Goal: Transaction & Acquisition: Purchase product/service

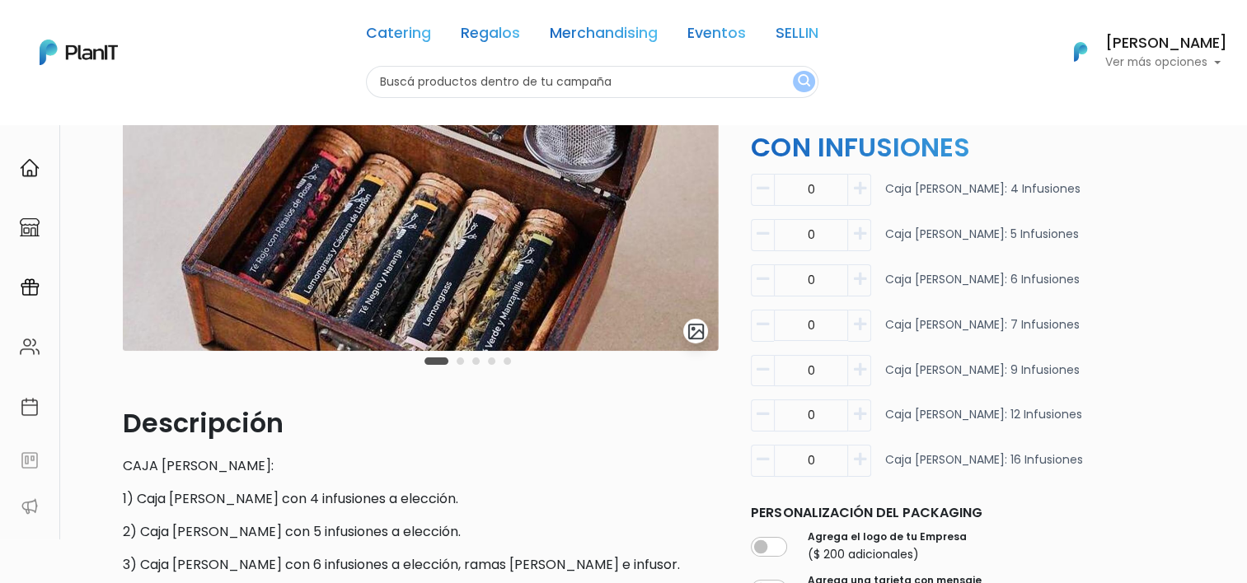
scroll to position [82, 0]
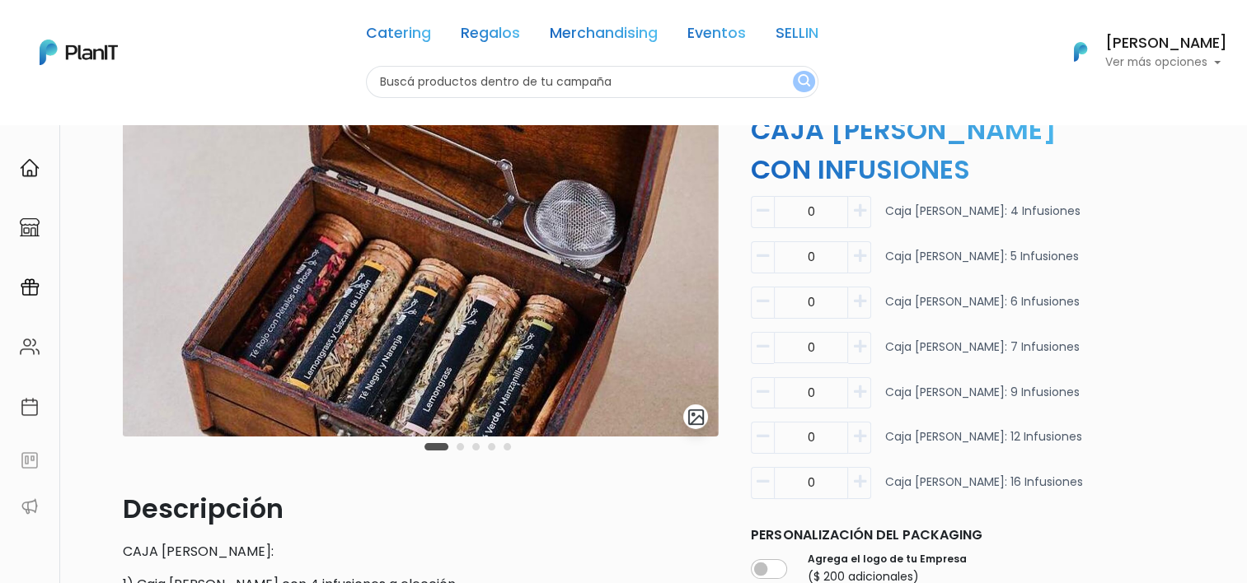
click at [457, 448] on button "Carousel Page 2" at bounding box center [460, 446] width 7 height 7
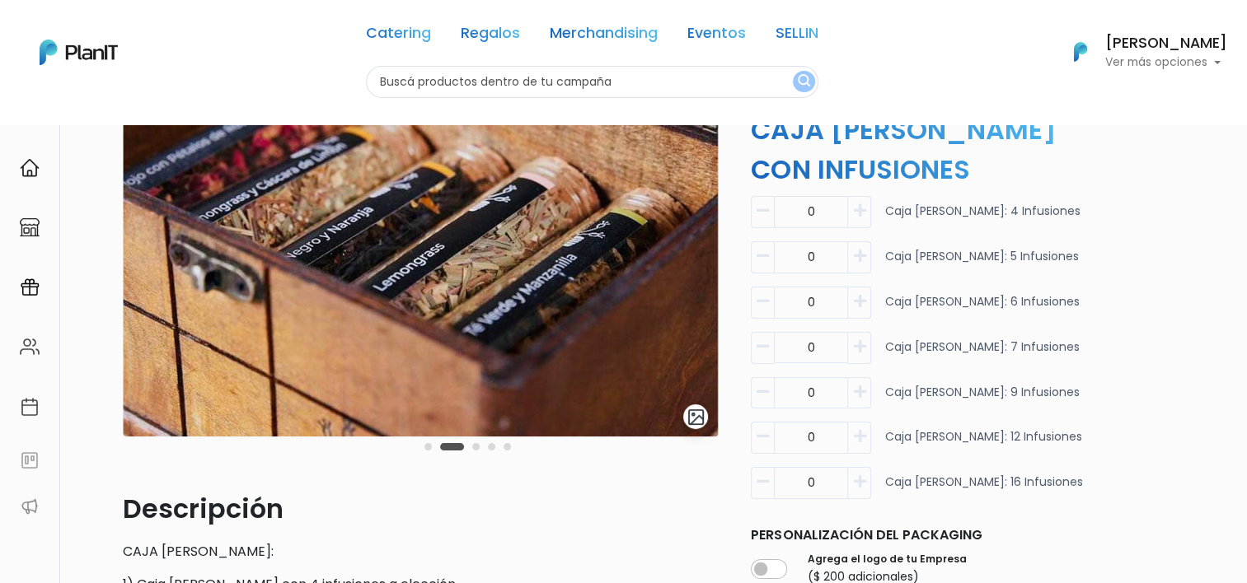
click at [478, 448] on button "Carousel Page 3" at bounding box center [475, 446] width 7 height 7
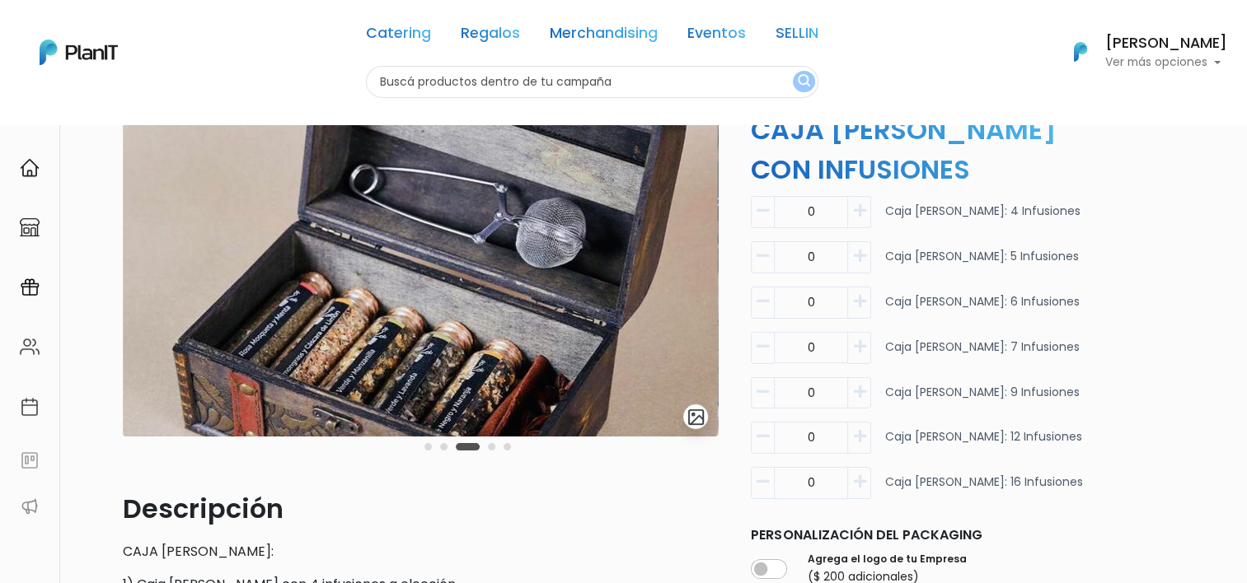
click at [501, 437] on div "Carousel Pagination" at bounding box center [467, 447] width 95 height 20
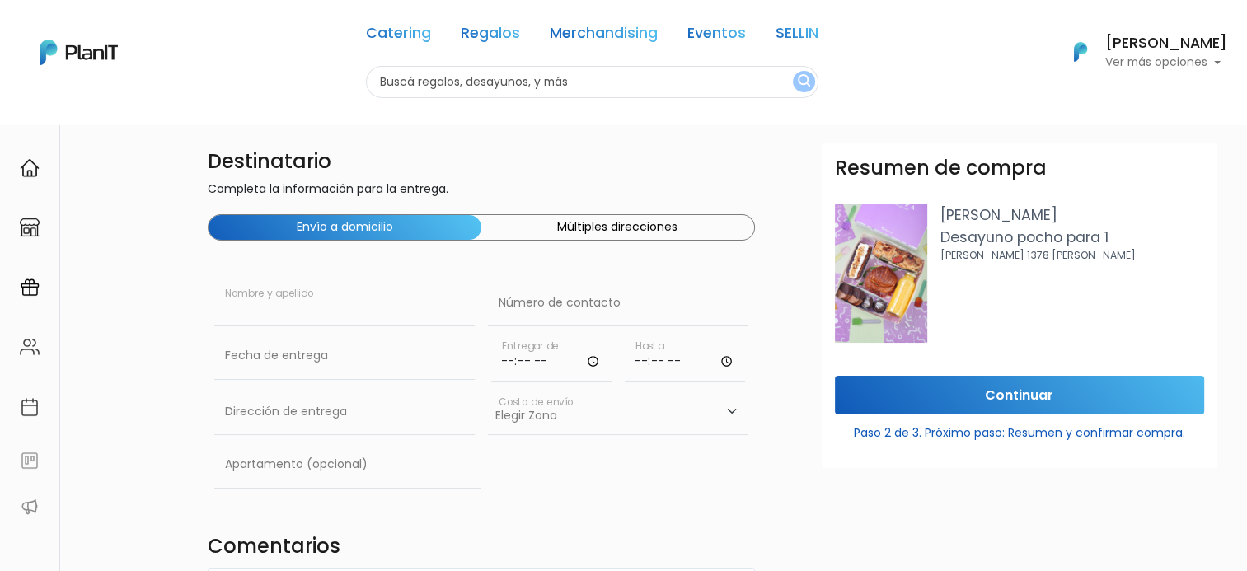
click at [269, 318] on input "text" at bounding box center [344, 303] width 260 height 46
type input "Guadalupe Gimenez"
click at [269, 374] on input "text" at bounding box center [344, 356] width 260 height 46
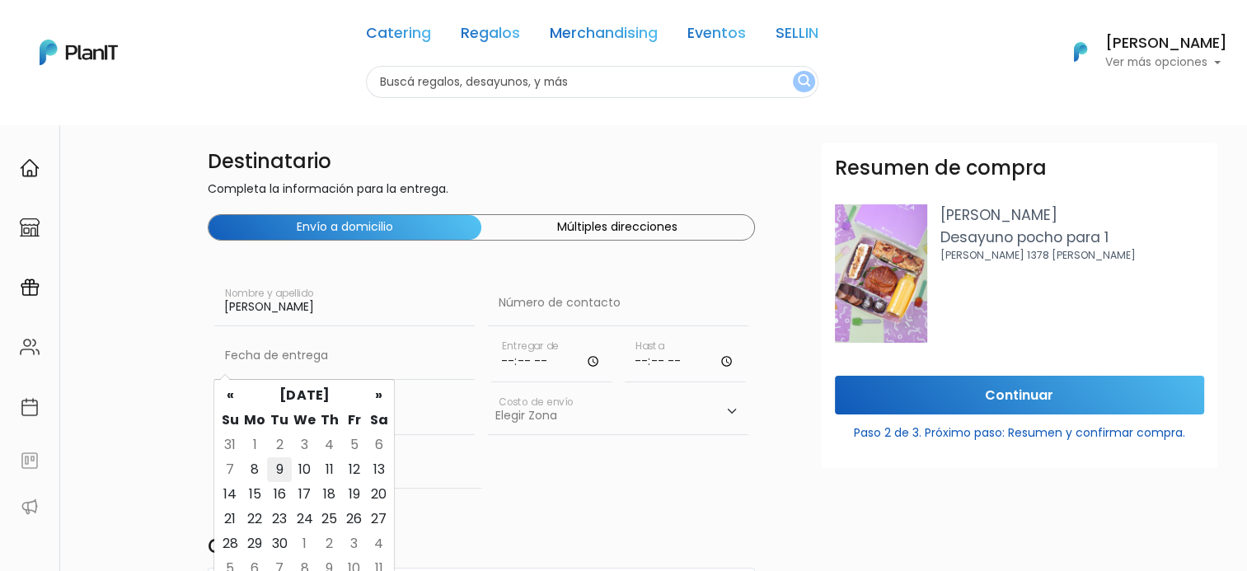
click at [282, 471] on td "9" at bounding box center [279, 469] width 25 height 25
type input "09/09/2025"
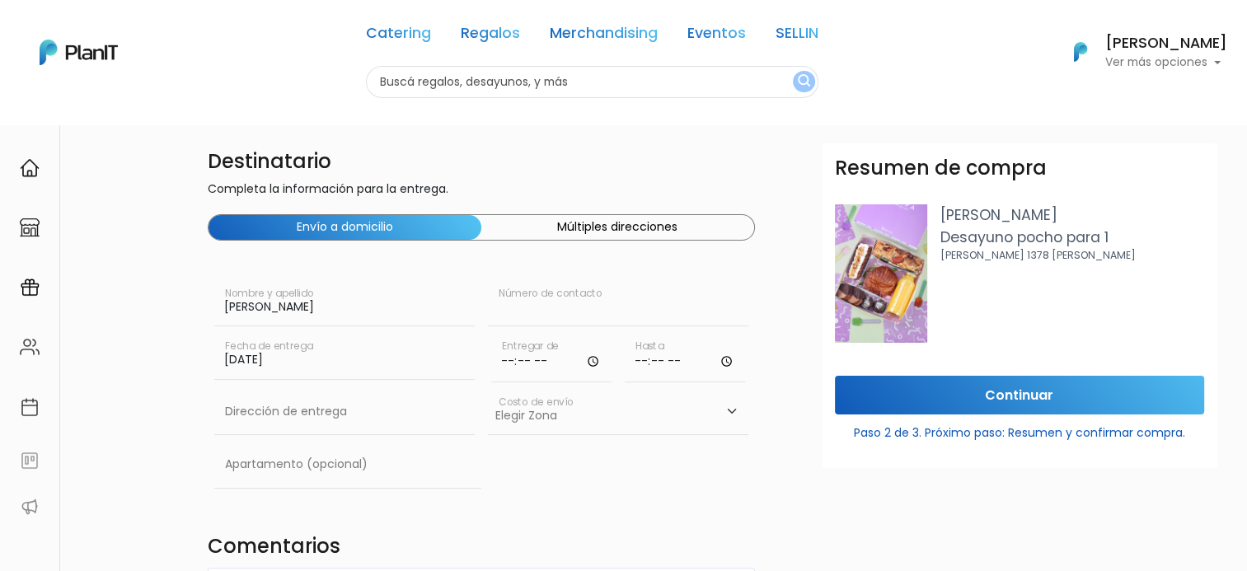
click at [547, 299] on input "text" at bounding box center [618, 303] width 260 height 46
type input "096840432"
click at [550, 359] on input "time" at bounding box center [551, 357] width 120 height 49
click at [501, 358] on input "time" at bounding box center [551, 357] width 120 height 49
type input "10:00"
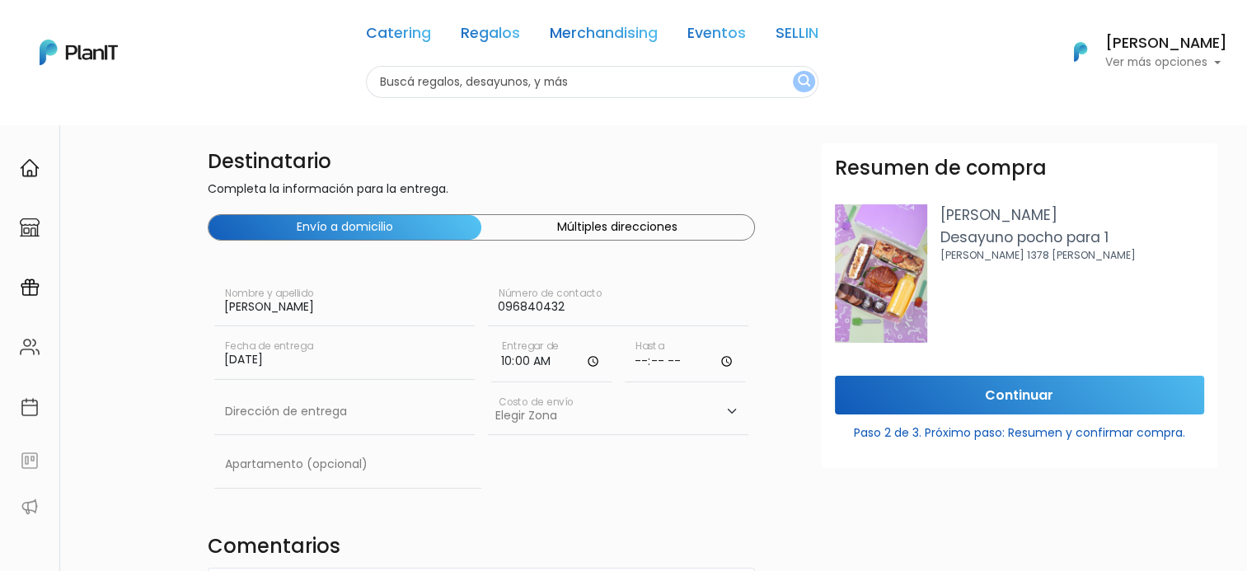
click at [644, 352] on input "time" at bounding box center [685, 357] width 120 height 49
type input "00:00"
click at [278, 402] on input "text" at bounding box center [344, 412] width 260 height 46
click at [267, 412] on input "text" at bounding box center [344, 412] width 260 height 46
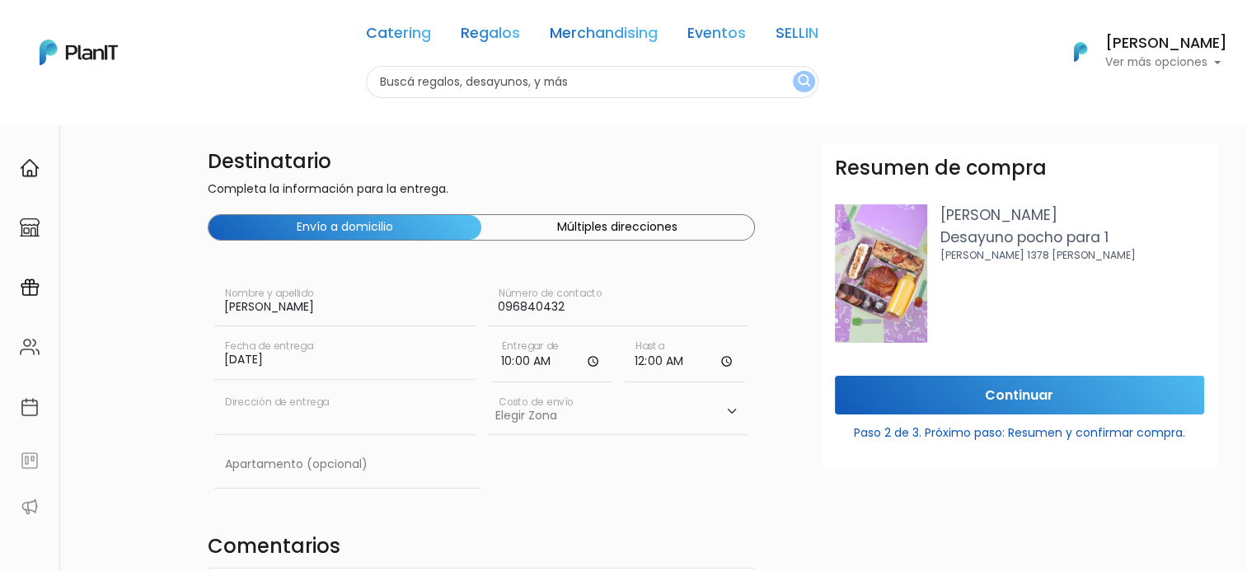
paste input "Contador Luis E. Lecueder 3536 - WTC Torre 2, Piso 14, Oficina 1411"
type input "Contador Luis E. Lecueder 3536 - WTC Torre 2, Piso 14, Oficina 1411"
click at [585, 435] on div "Elegir Zona Zona américa- $600 Montevideo- $250 Costo de envío" at bounding box center [618, 415] width 260 height 53
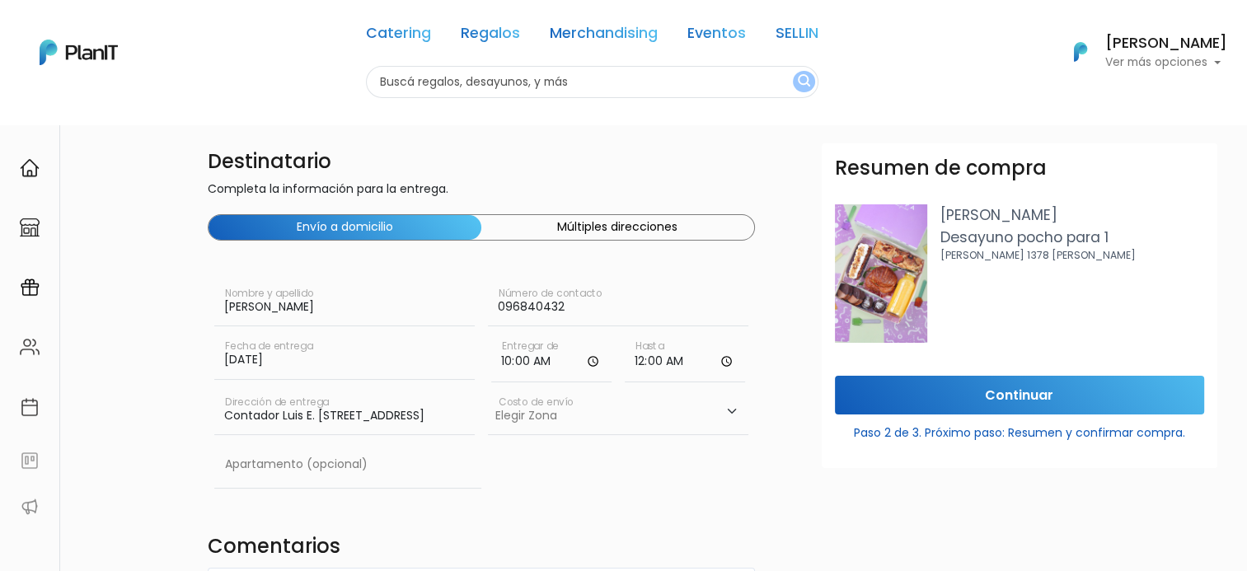
click at [578, 425] on select "Elegir Zona Zona américa- $600 Montevideo- $250" at bounding box center [618, 412] width 260 height 46
select select "10"
click at [488, 389] on select "Elegir Zona Zona américa- $600 Montevideo- $250" at bounding box center [618, 412] width 260 height 46
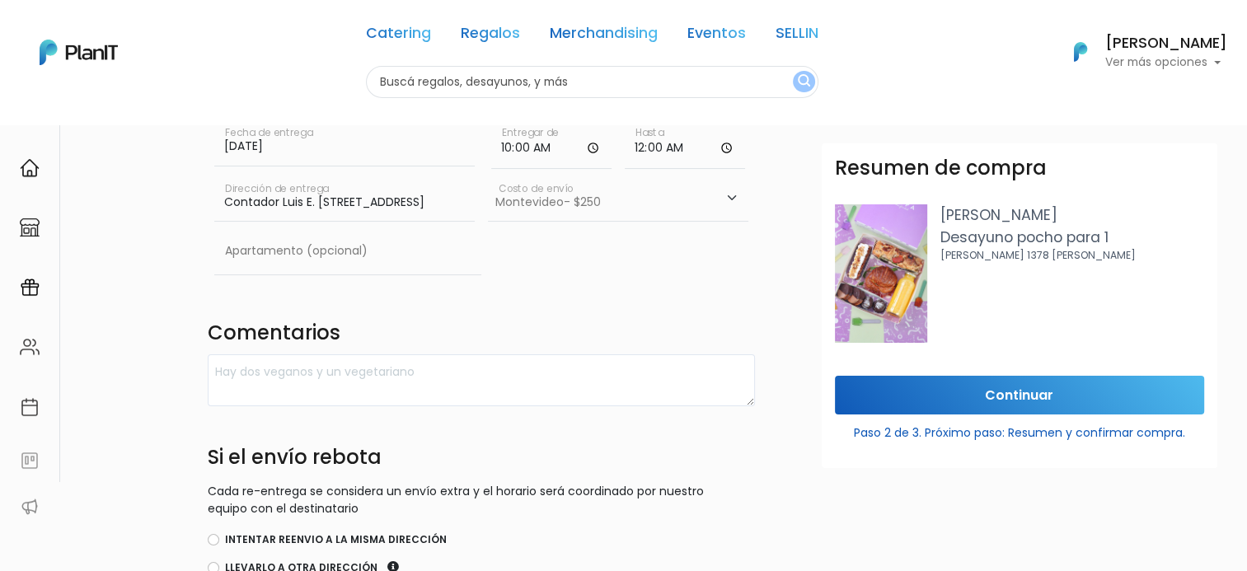
scroll to position [247, 0]
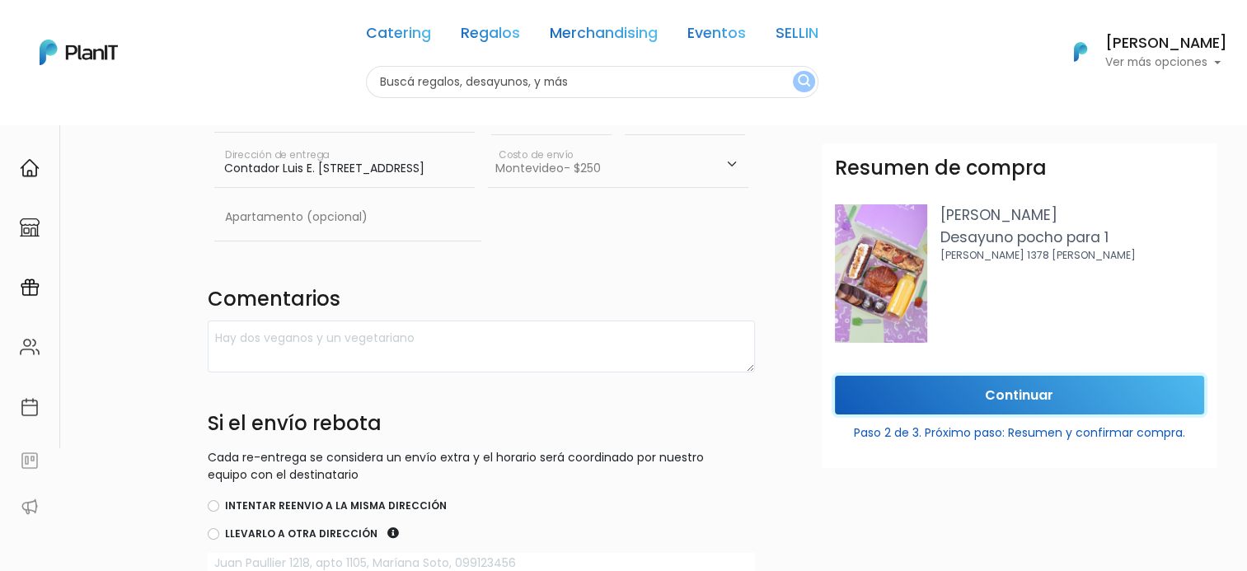
click at [887, 382] on input "Continuar" at bounding box center [1019, 395] width 369 height 39
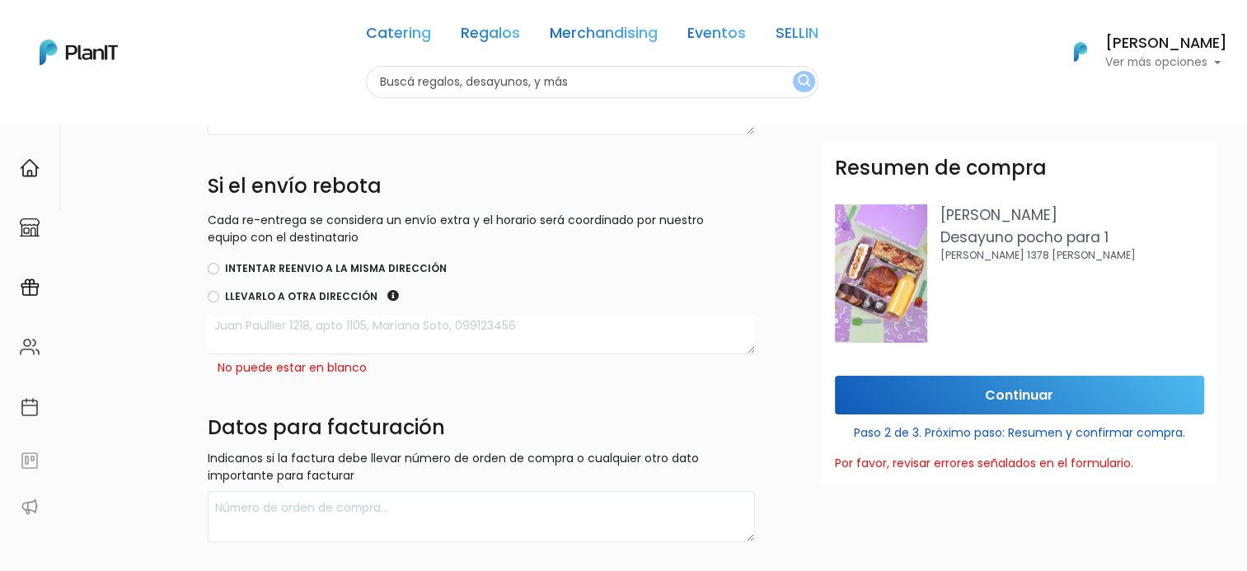
scroll to position [494, 0]
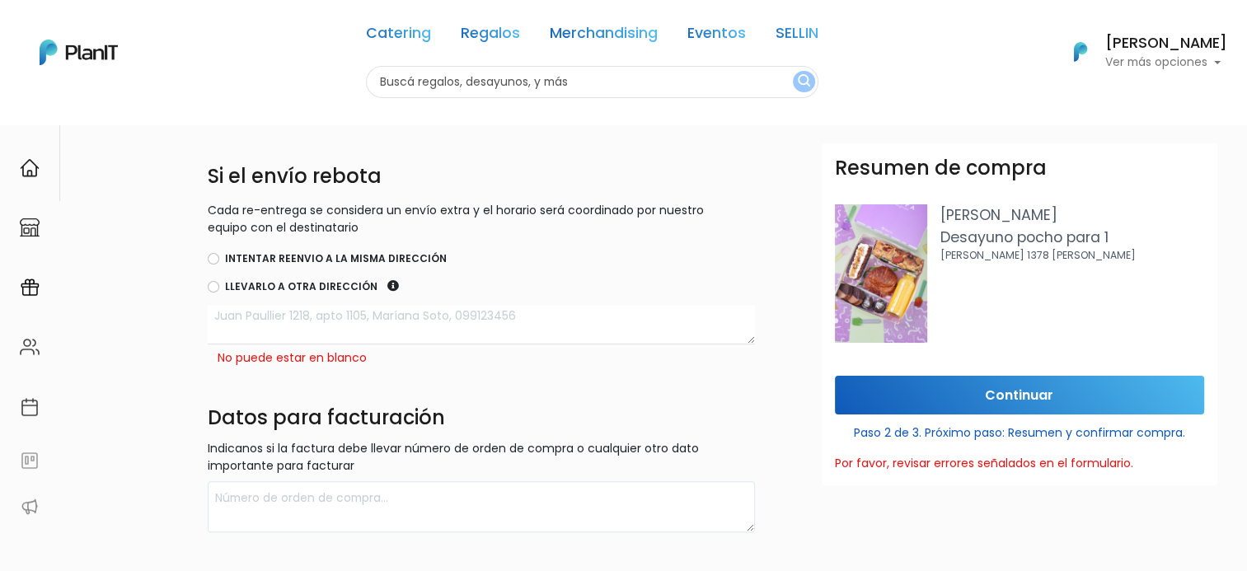
click at [228, 259] on label "Intentar reenvio a la misma dirección" at bounding box center [336, 258] width 222 height 15
click at [219, 259] on input "Intentar reenvio a la misma dirección" at bounding box center [214, 259] width 12 height 12
radio input "true"
click at [891, 375] on div "Resumen de compra Filipa Desayuno pocho para 1 Tiburcio gomez 1378 esq rivera" at bounding box center [1020, 259] width 396 height 232
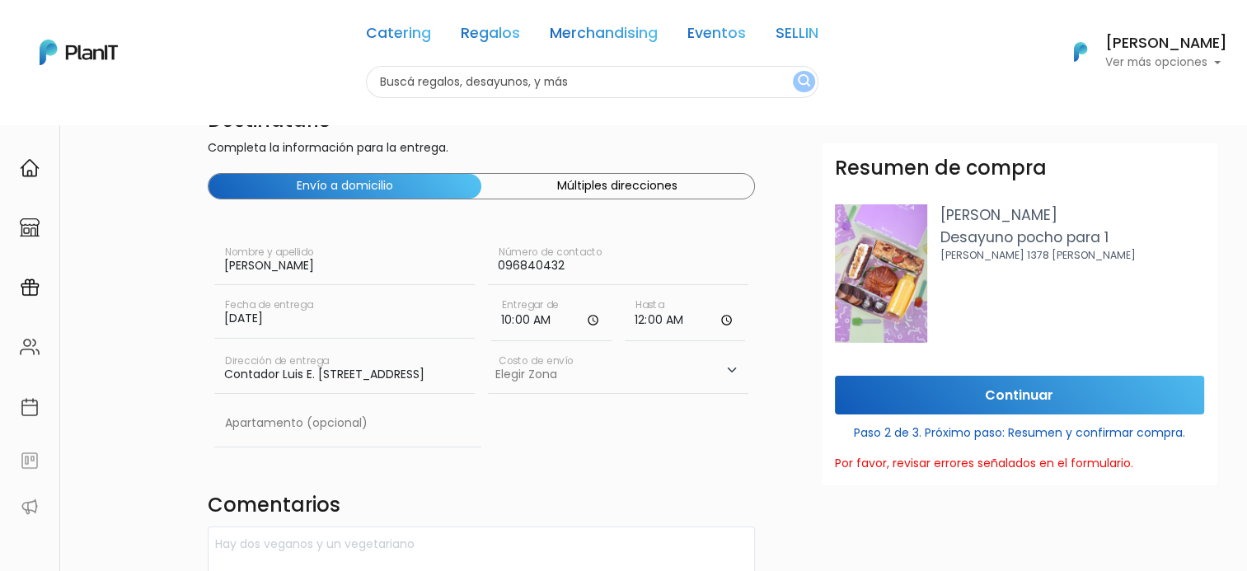
scroll to position [0, 0]
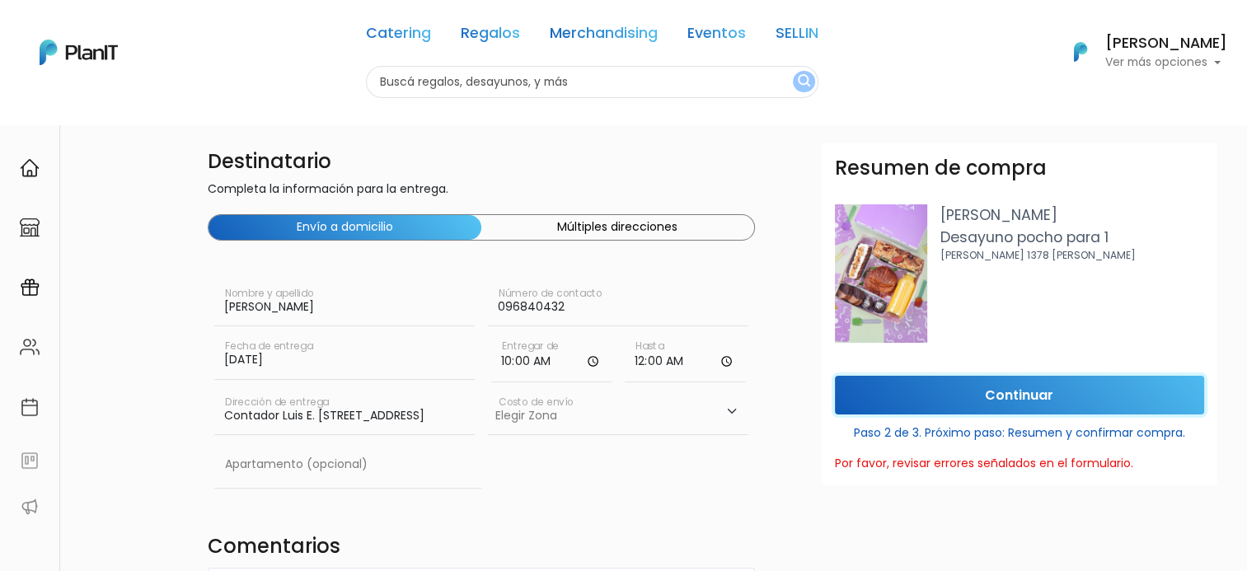
click at [953, 383] on input "Continuar" at bounding box center [1019, 395] width 369 height 39
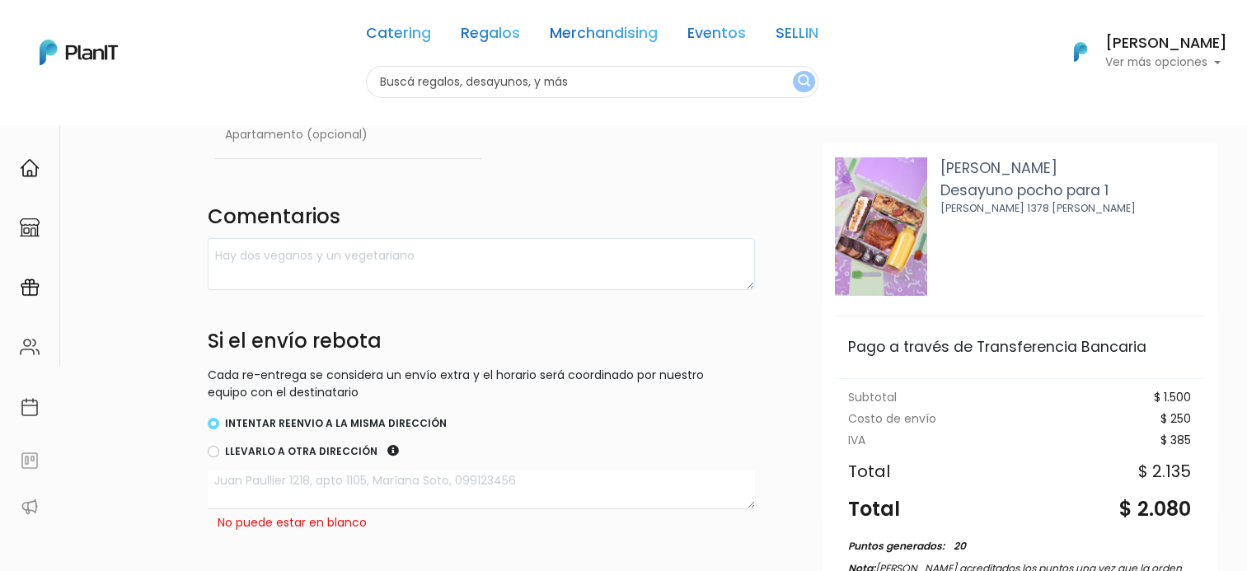
scroll to position [217, 0]
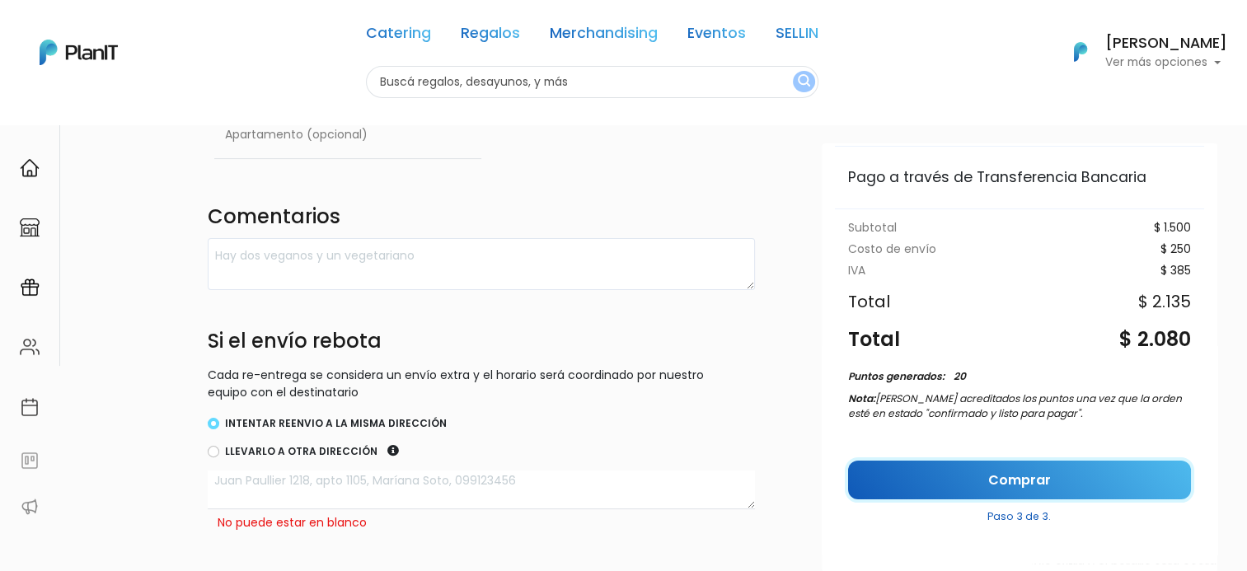
click at [973, 473] on link "Comprar" at bounding box center [1019, 480] width 343 height 39
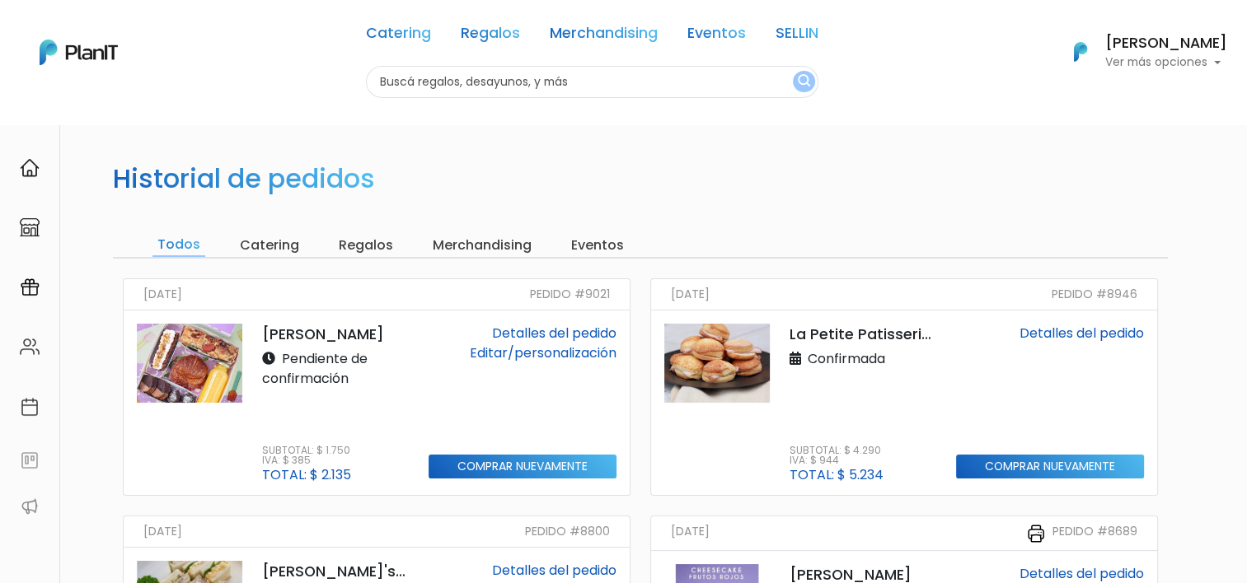
click at [69, 50] on img at bounding box center [79, 53] width 78 height 26
click at [316, 392] on div "Pendiente de confirmación" at bounding box center [335, 370] width 147 height 49
click at [525, 324] on link "Detalles del pedido" at bounding box center [554, 333] width 124 height 19
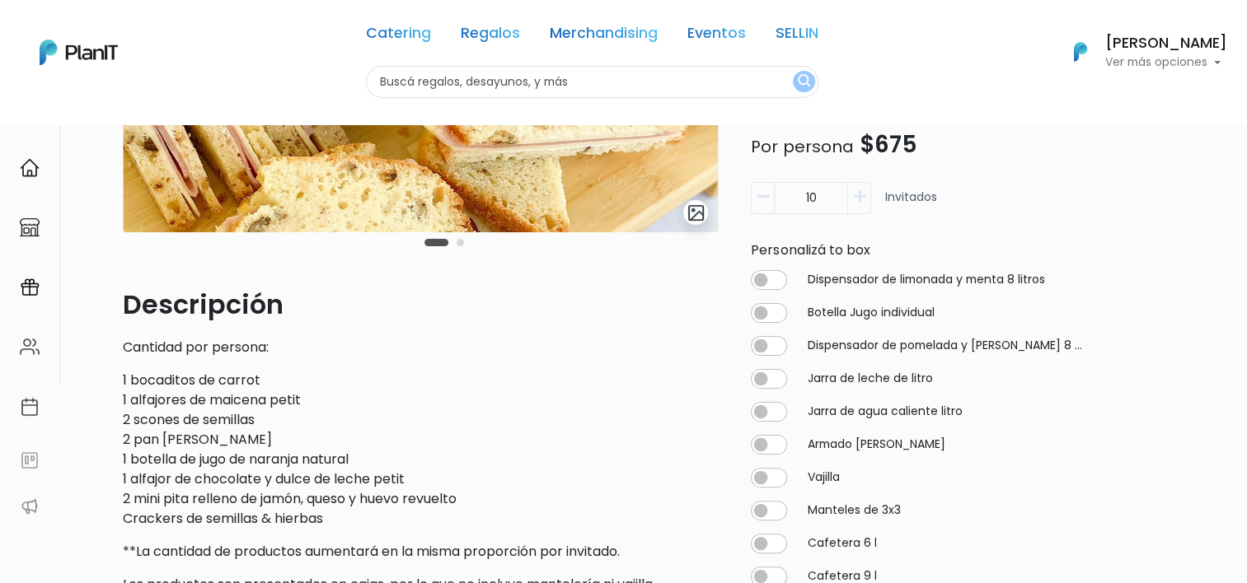
scroll to position [330, 0]
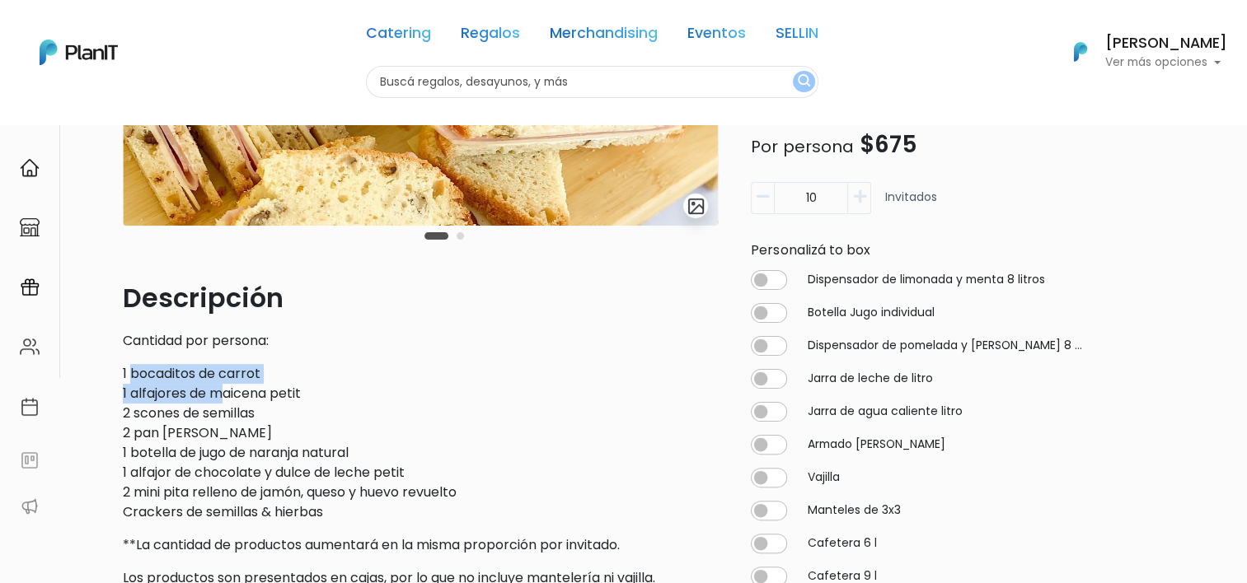
drag, startPoint x: 134, startPoint y: 372, endPoint x: 222, endPoint y: 388, distance: 88.7
click at [222, 388] on p "1 bocaditos de carrot 1 alfajores de maicena petit 2 scones de semillas 2 pan d…" at bounding box center [420, 443] width 595 height 158
click at [171, 382] on p "1 bocaditos de carrot 1 alfajores de maicena petit 2 scones de semillas 2 pan d…" at bounding box center [420, 443] width 595 height 158
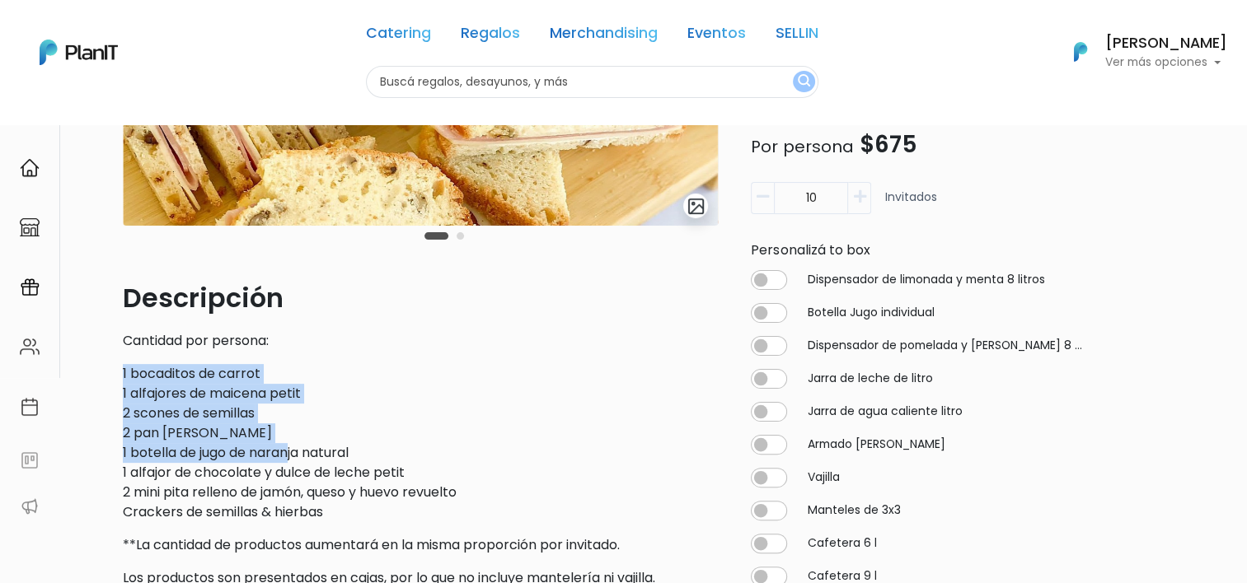
drag, startPoint x: 119, startPoint y: 369, endPoint x: 293, endPoint y: 452, distance: 192.0
click at [293, 452] on div "slide 3 of 2 Descripción Cantidad por persona: 1 bocaditos de carrot 1 alfajore…" at bounding box center [420, 552] width 615 height 1365
click at [293, 452] on p "1 bocaditos de carrot 1 alfajores de maicena petit 2 scones de semillas 2 pan d…" at bounding box center [420, 443] width 595 height 158
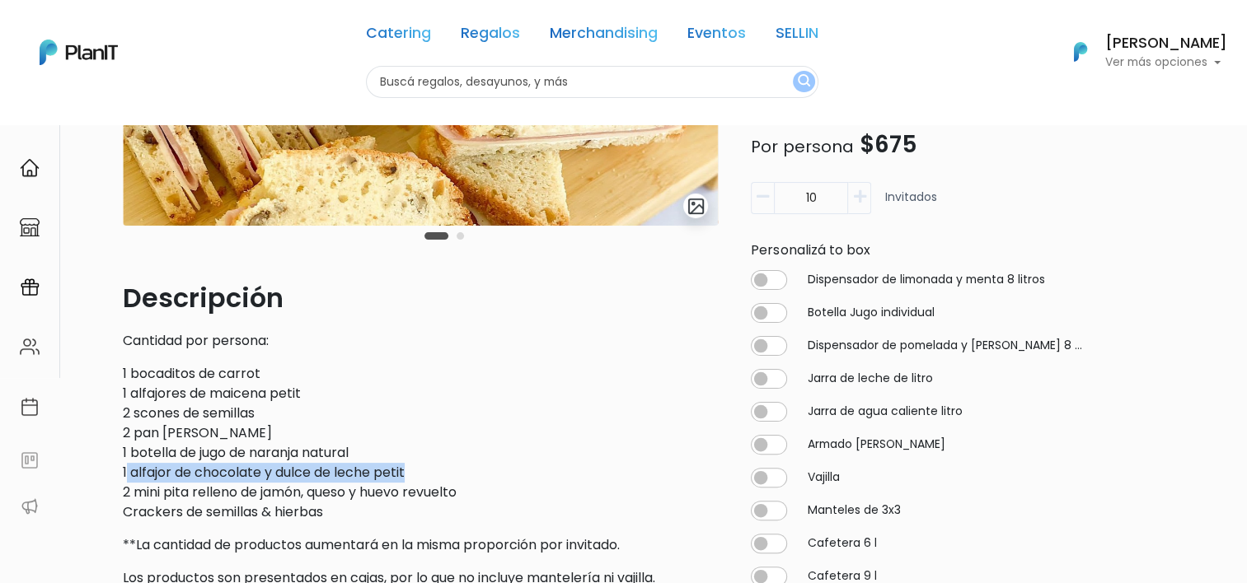
drag, startPoint x: 127, startPoint y: 479, endPoint x: 465, endPoint y: 473, distance: 337.9
click at [465, 473] on p "1 bocaditos de carrot 1 alfajores de maicena petit 2 scones de semillas 2 pan d…" at bounding box center [420, 443] width 595 height 158
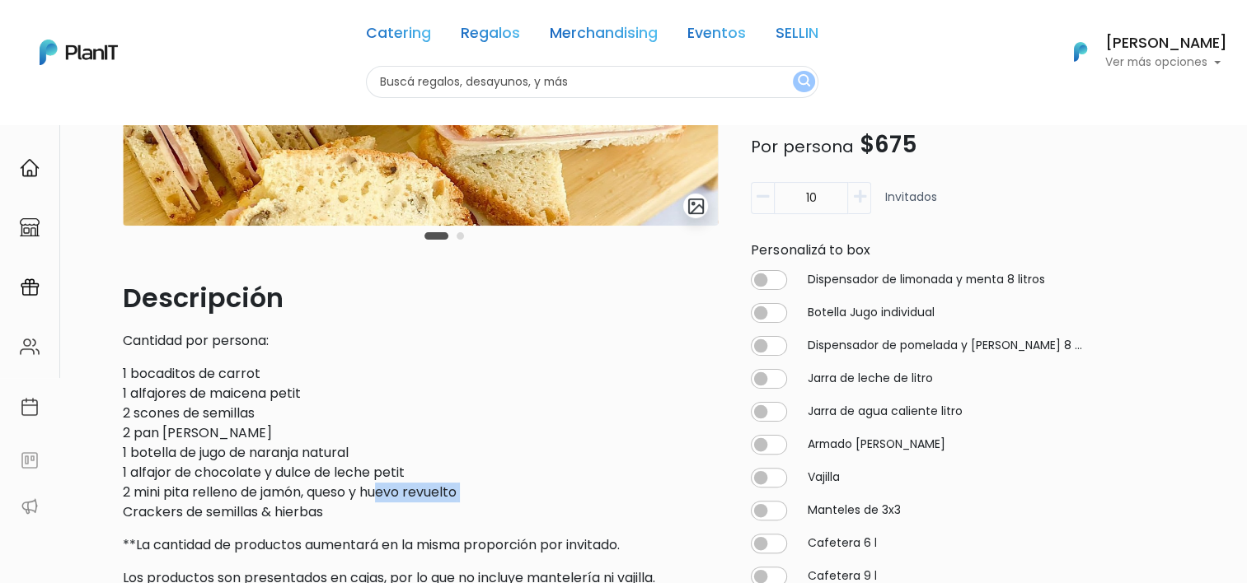
drag, startPoint x: 115, startPoint y: 510, endPoint x: 384, endPoint y: 496, distance: 269.0
click at [384, 496] on p "1 bocaditos de carrot 1 alfajores de maicena petit 2 scones de semillas 2 pan d…" at bounding box center [420, 443] width 595 height 158
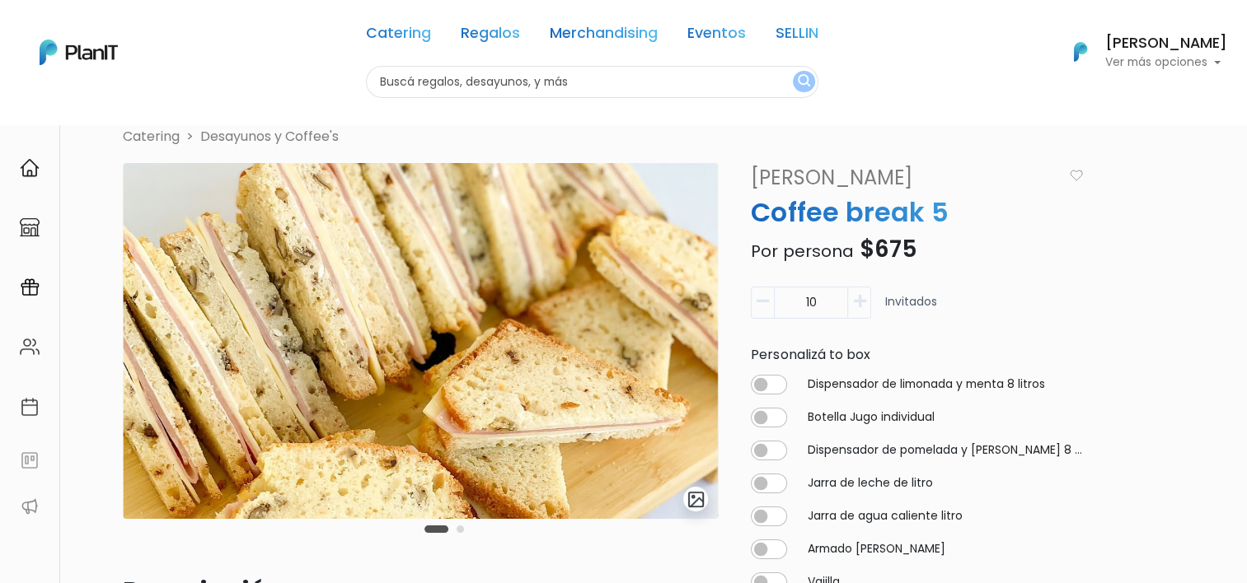
scroll to position [0, 0]
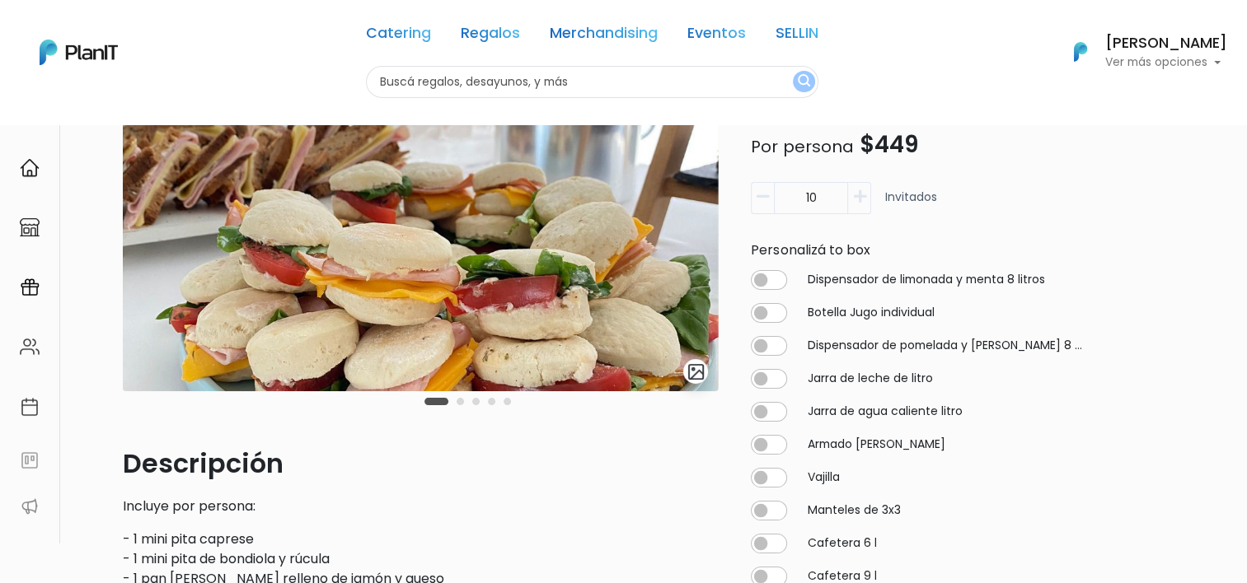
scroll to position [330, 0]
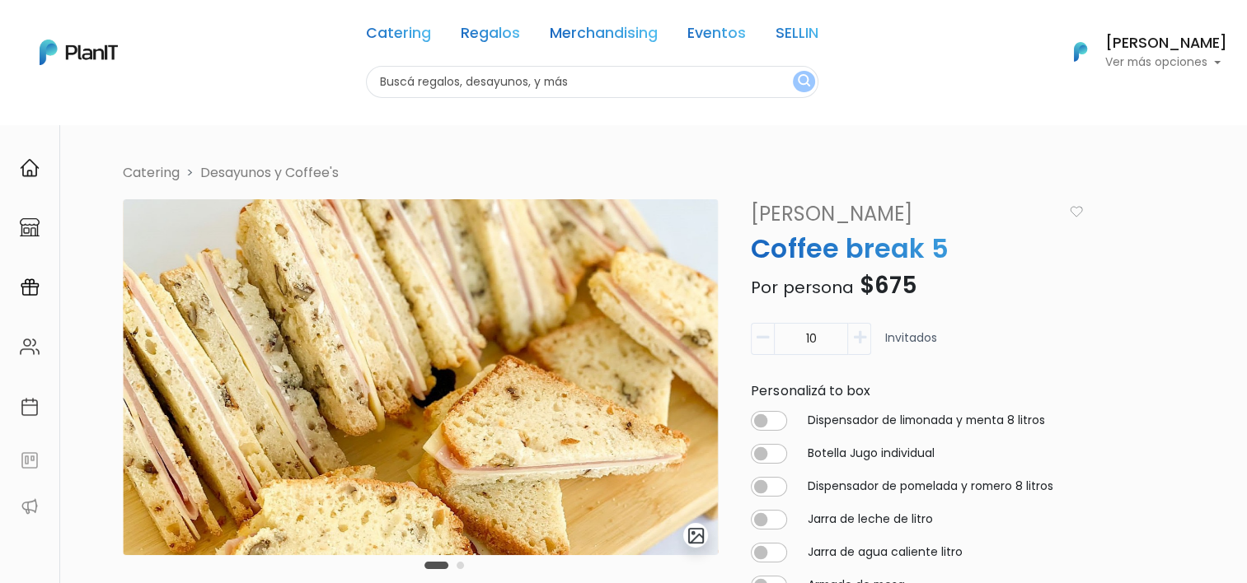
click at [855, 343] on icon "button" at bounding box center [859, 337] width 12 height 15
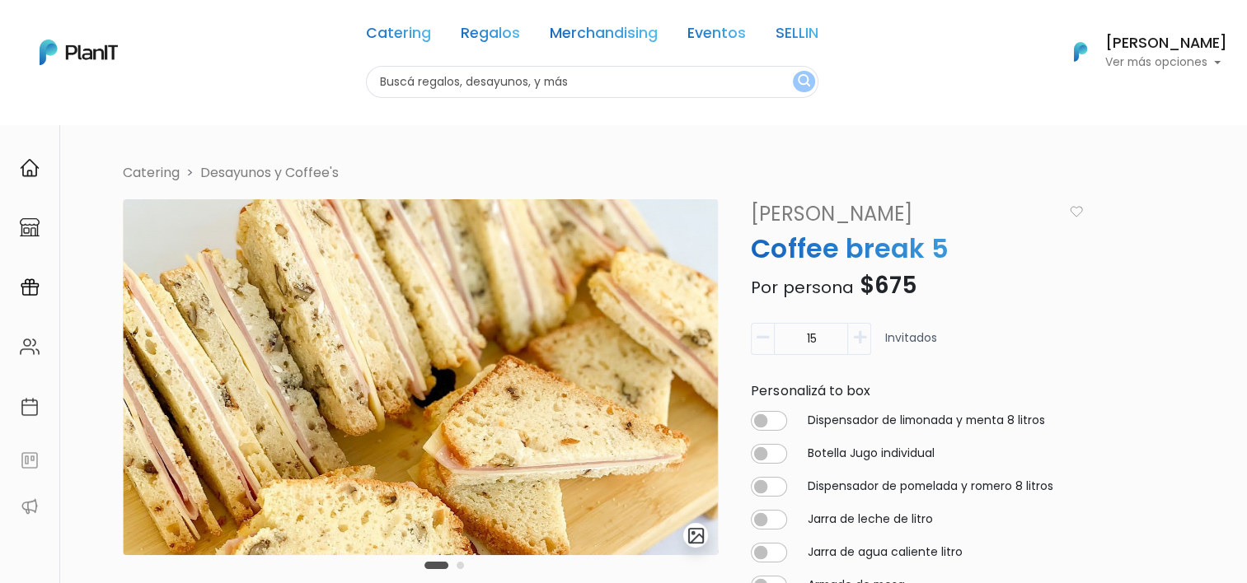
click at [855, 343] on icon "button" at bounding box center [859, 337] width 12 height 15
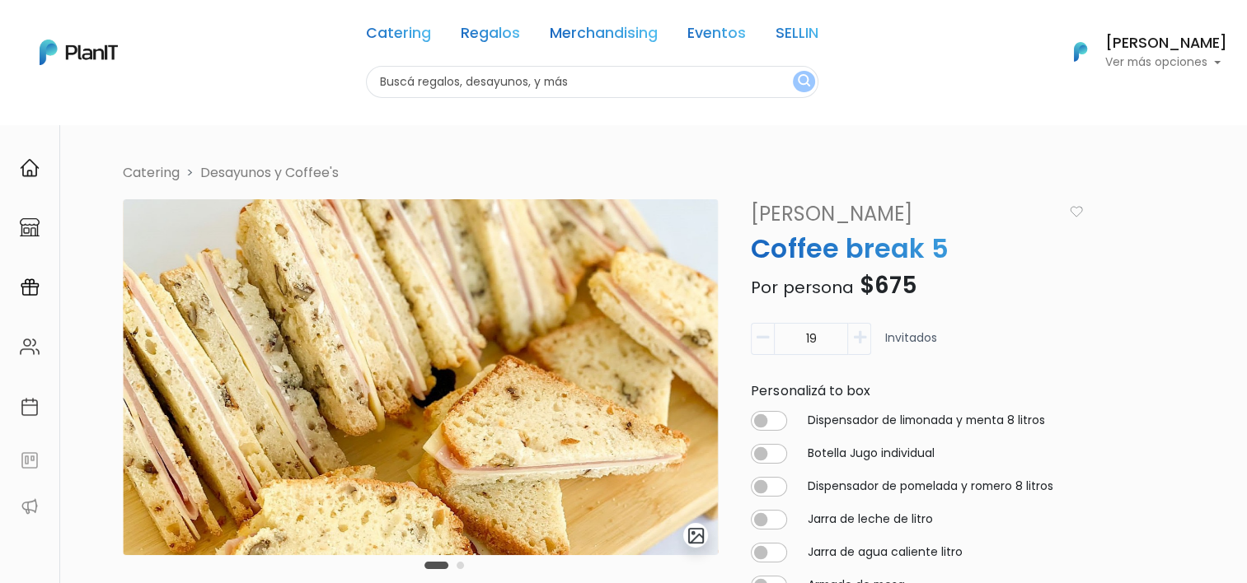
type input "20"
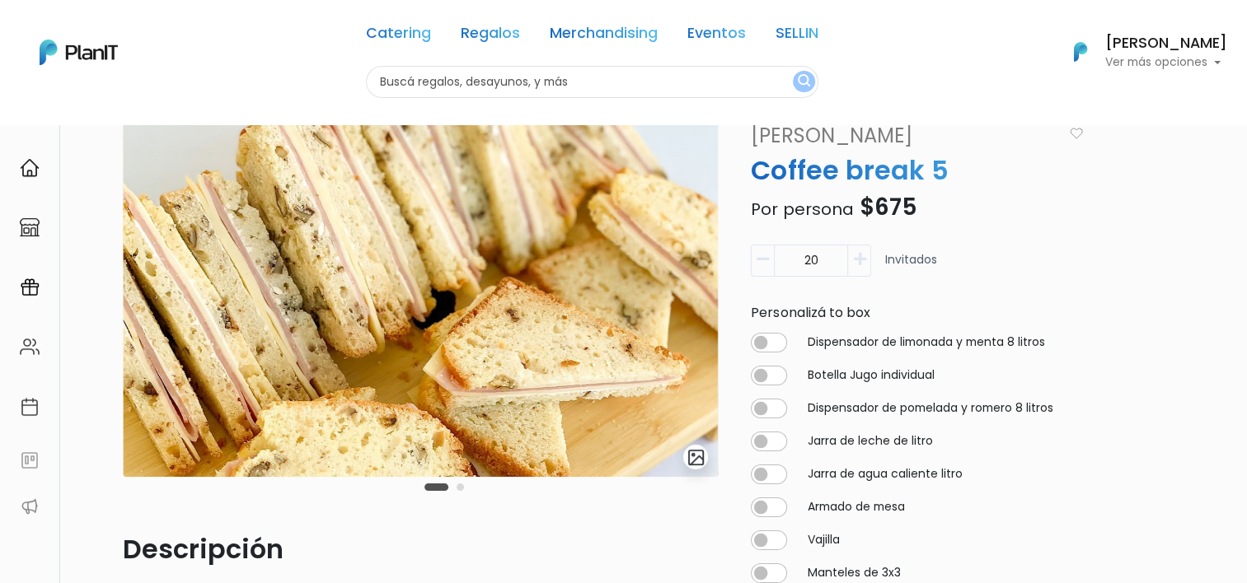
scroll to position [82, 0]
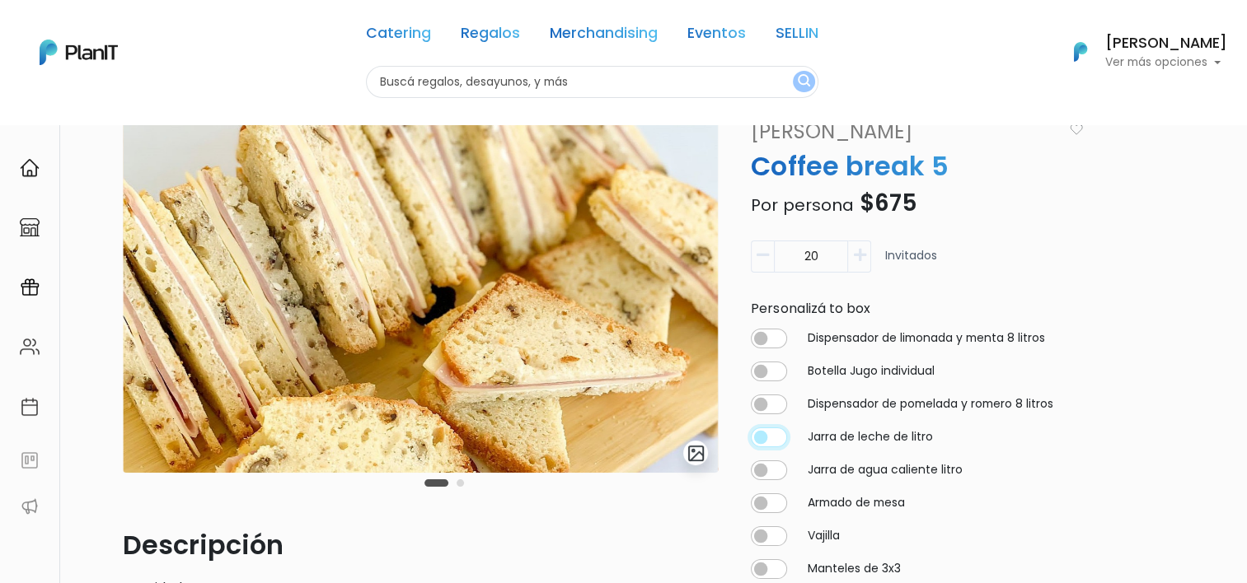
click at [772, 436] on input "checkbox" at bounding box center [769, 438] width 36 height 20
checkbox input "true"
type input "20"
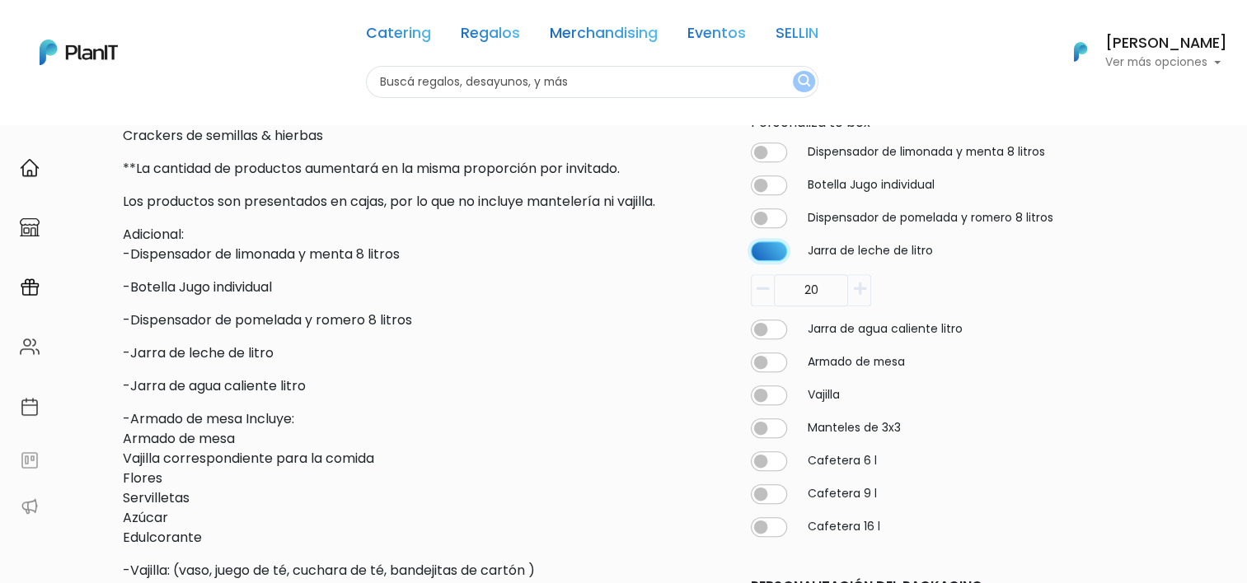
scroll to position [742, 0]
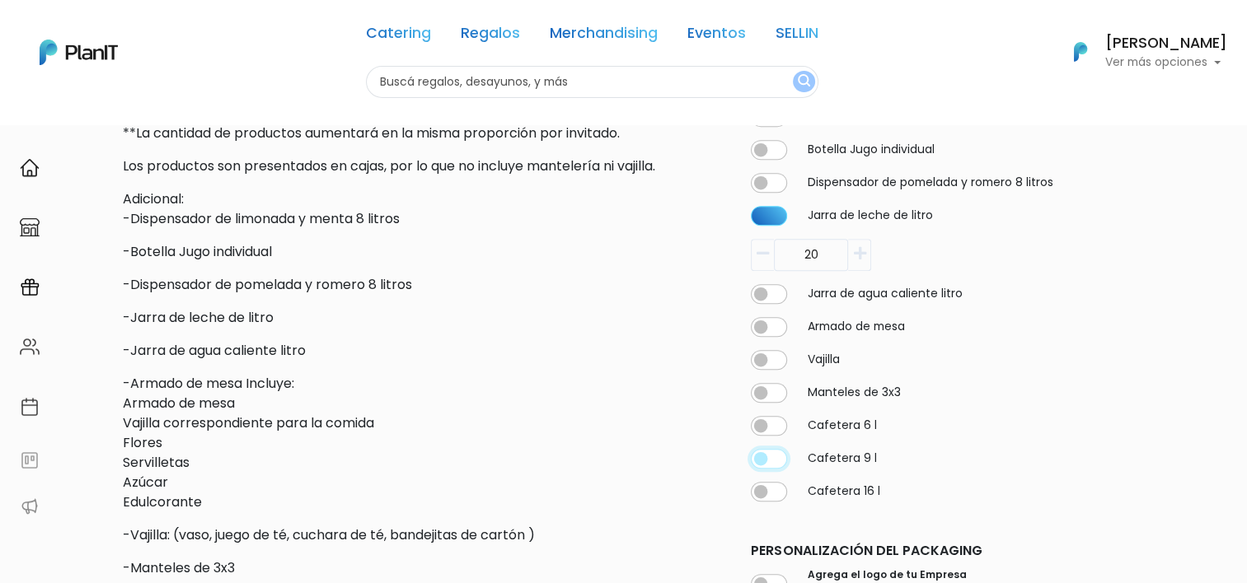
click at [770, 468] on input "checkbox" at bounding box center [769, 458] width 36 height 20
checkbox input "true"
type input "20"
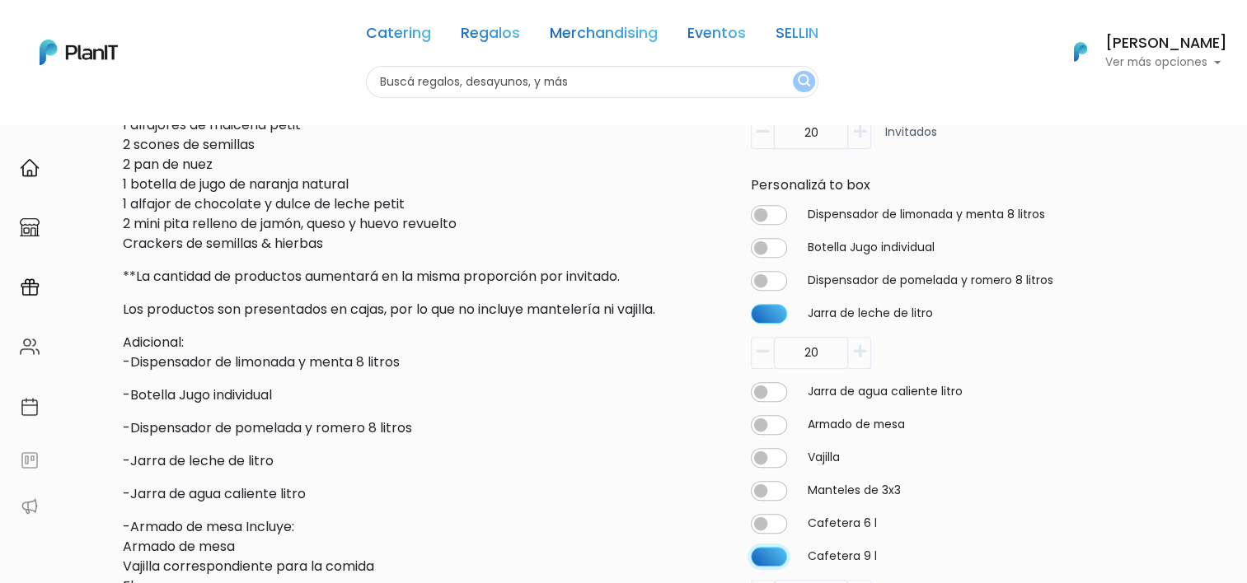
scroll to position [494, 0]
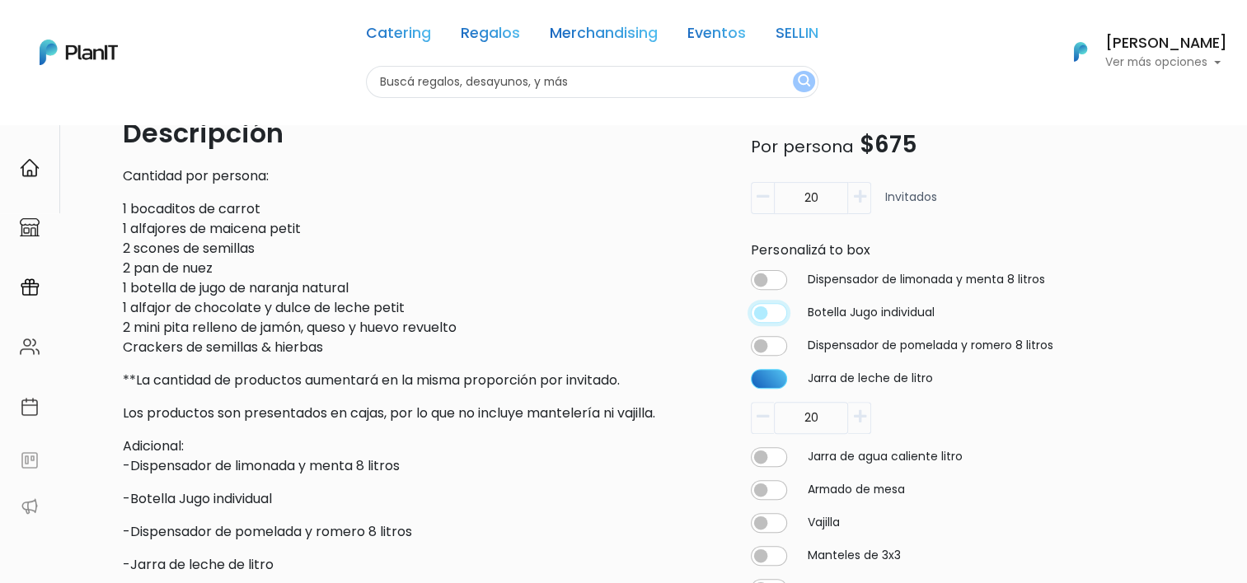
click at [761, 320] on input "checkbox" at bounding box center [769, 313] width 36 height 20
checkbox input "true"
type input "20"
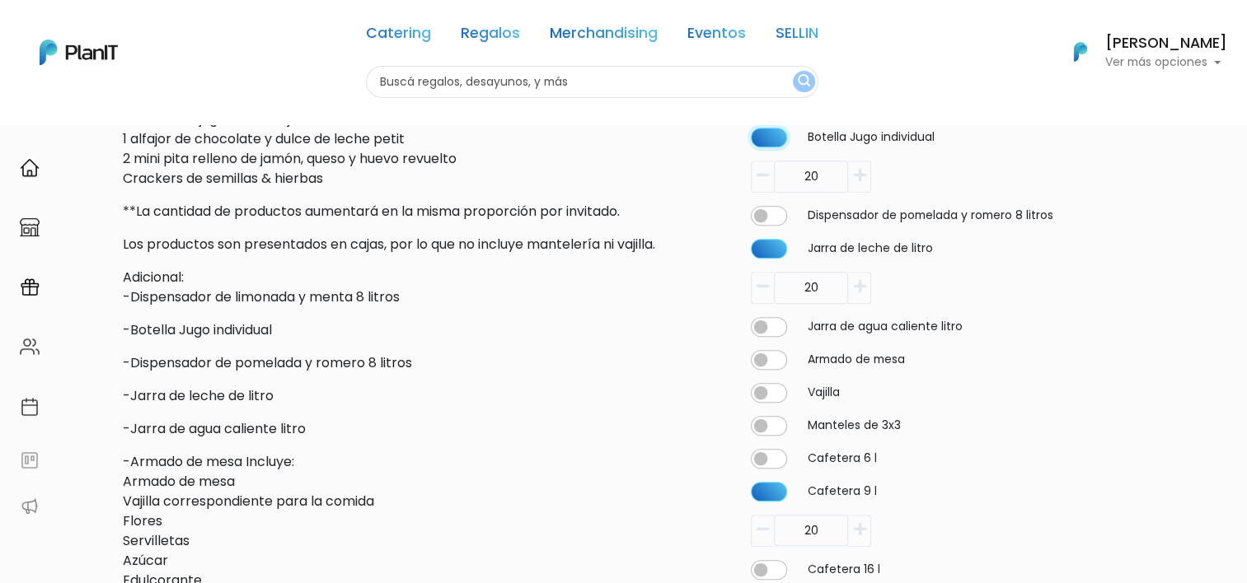
scroll to position [683, 0]
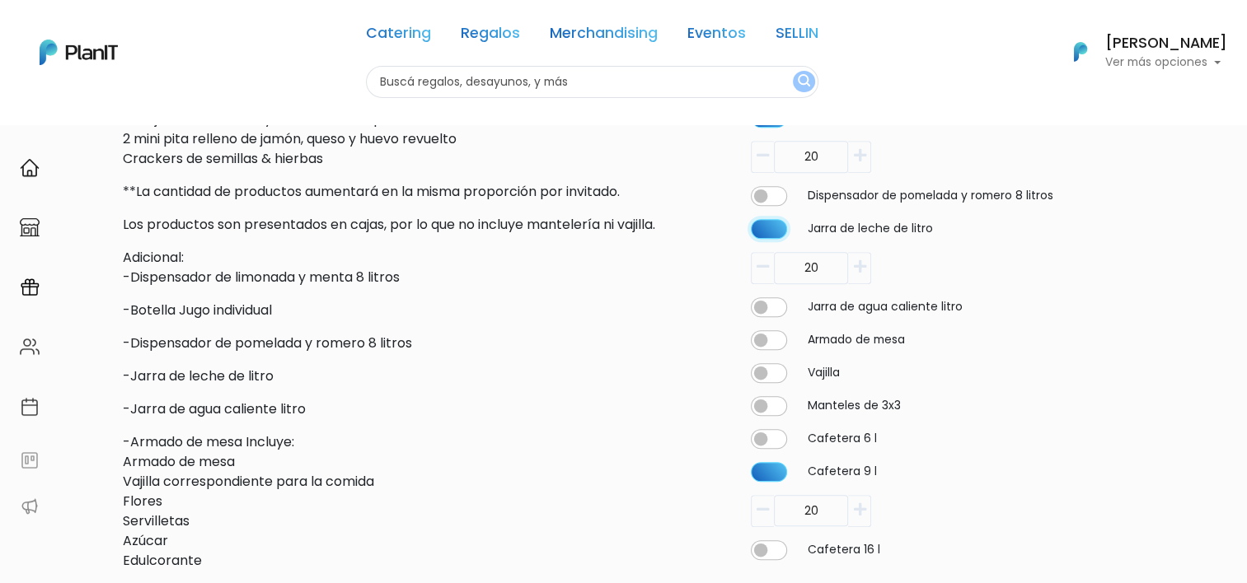
click at [770, 239] on input "checkbox" at bounding box center [769, 229] width 36 height 20
checkbox input "false"
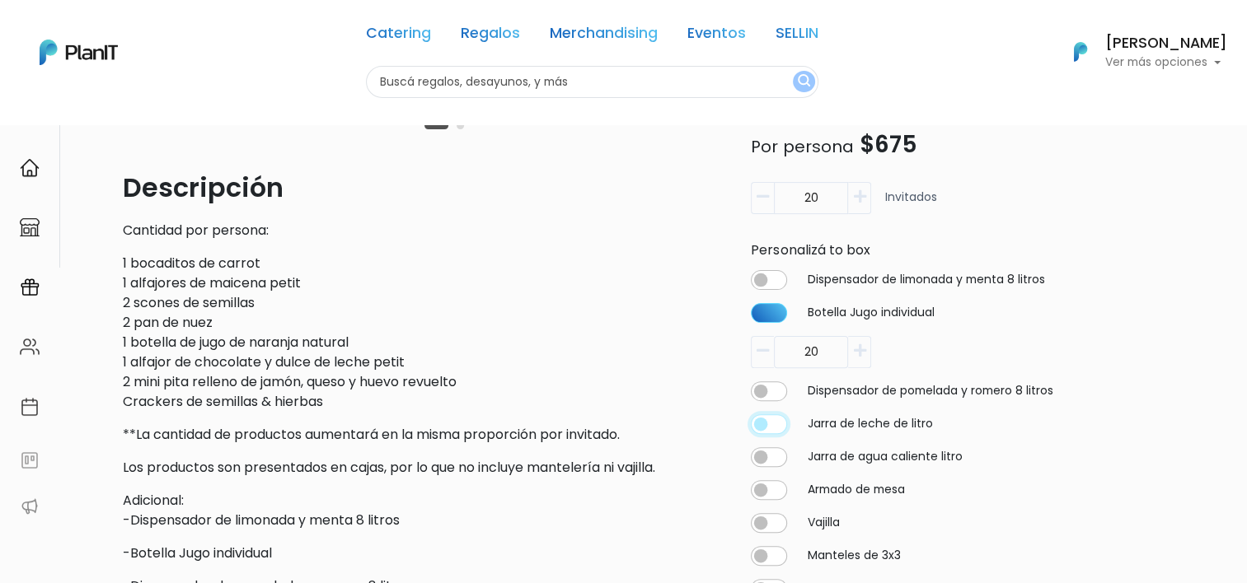
scroll to position [436, 0]
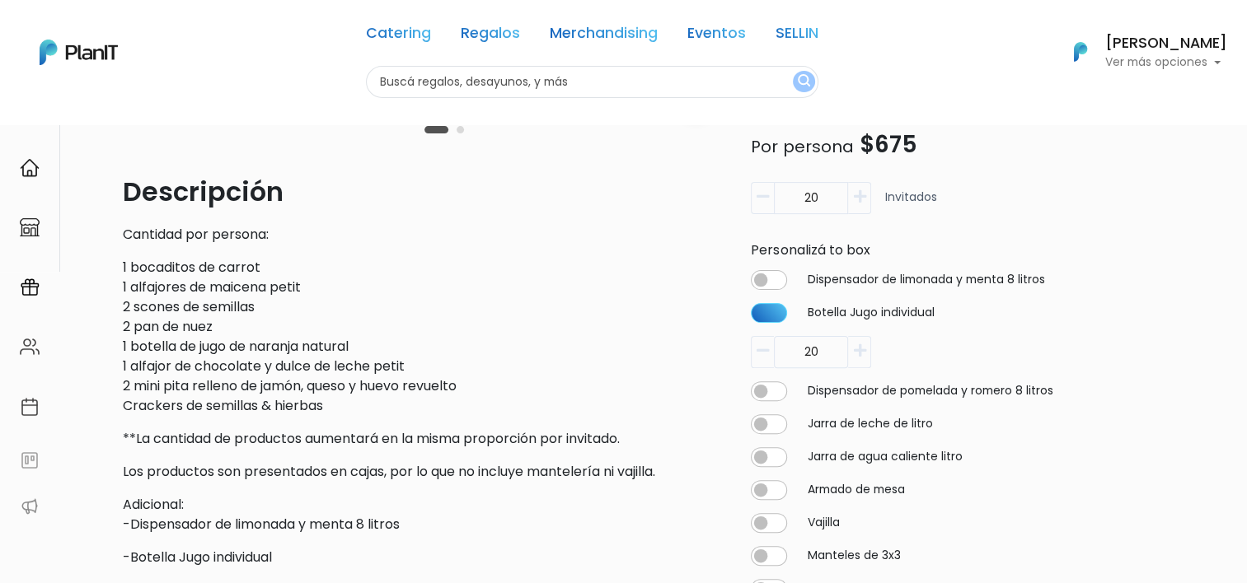
click at [774, 204] on input "20" at bounding box center [811, 198] width 74 height 32
click at [764, 204] on button "button" at bounding box center [762, 198] width 23 height 32
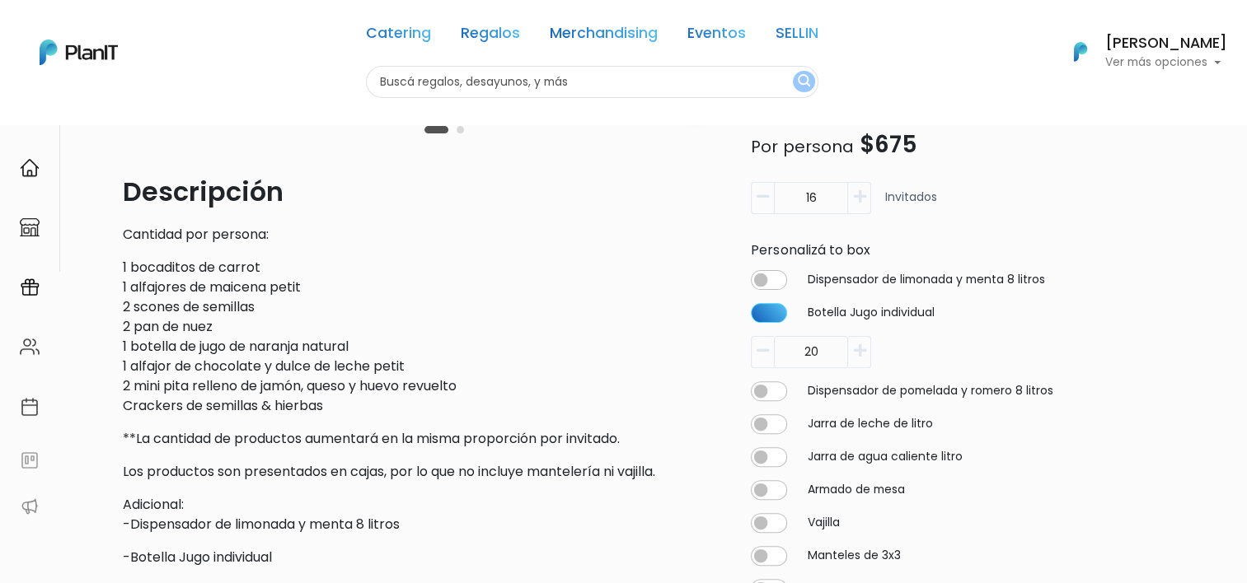
click at [764, 204] on button "button" at bounding box center [762, 198] width 23 height 32
type input "15"
click at [762, 362] on button "button" at bounding box center [762, 352] width 23 height 32
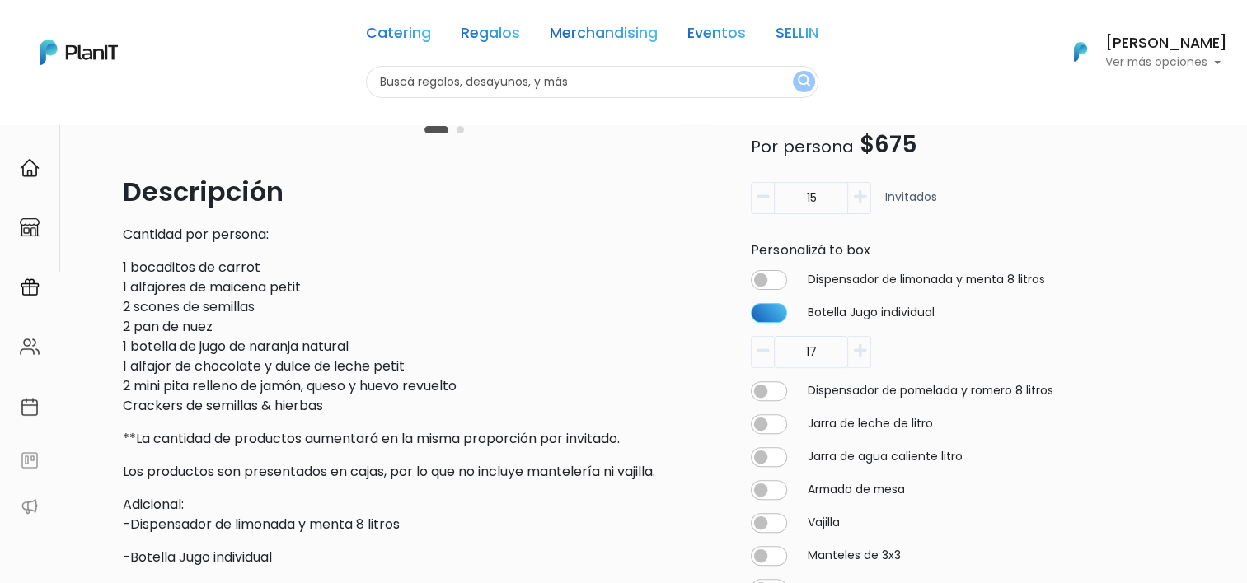
click at [762, 362] on button "button" at bounding box center [762, 352] width 23 height 32
type input "15"
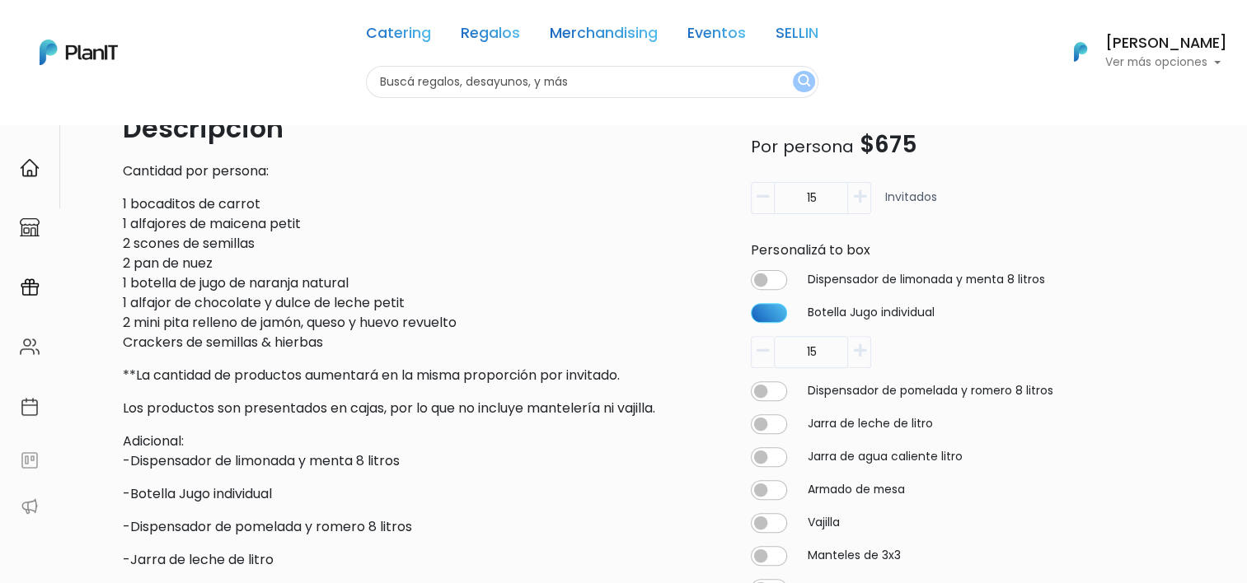
scroll to position [766, 0]
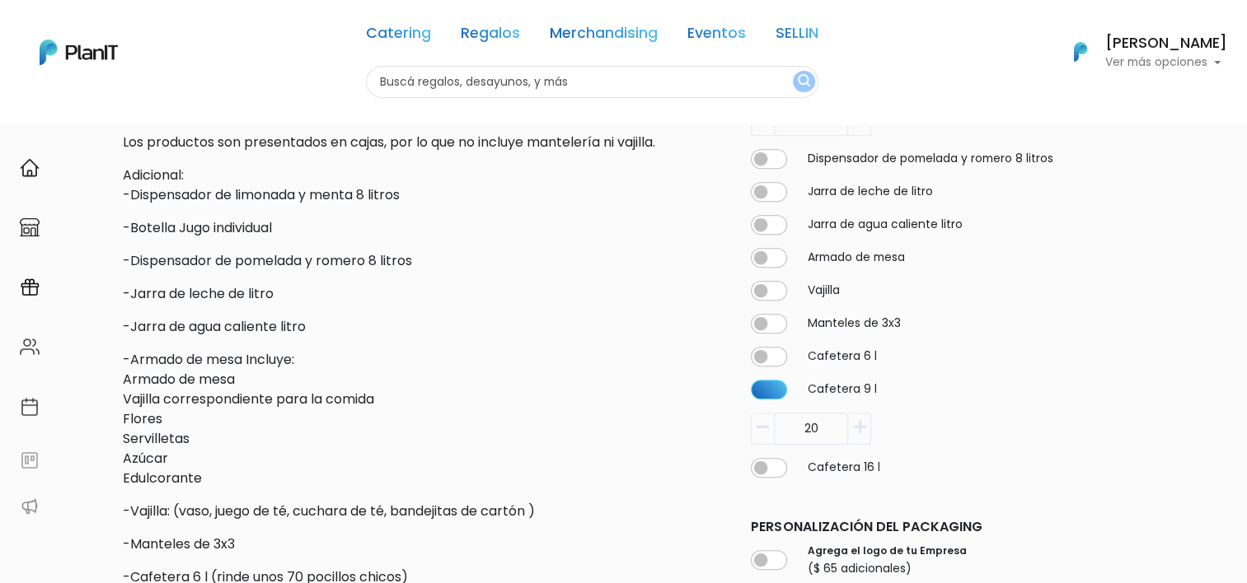
click at [756, 444] on button "button" at bounding box center [762, 428] width 23 height 32
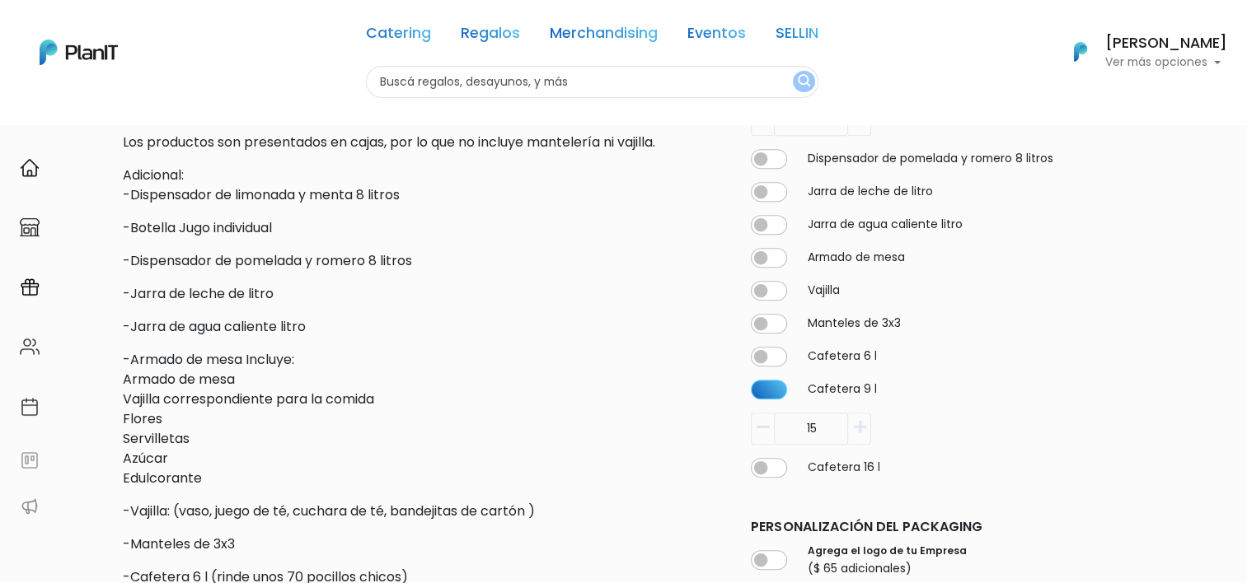
click at [756, 444] on button "button" at bounding box center [762, 428] width 23 height 32
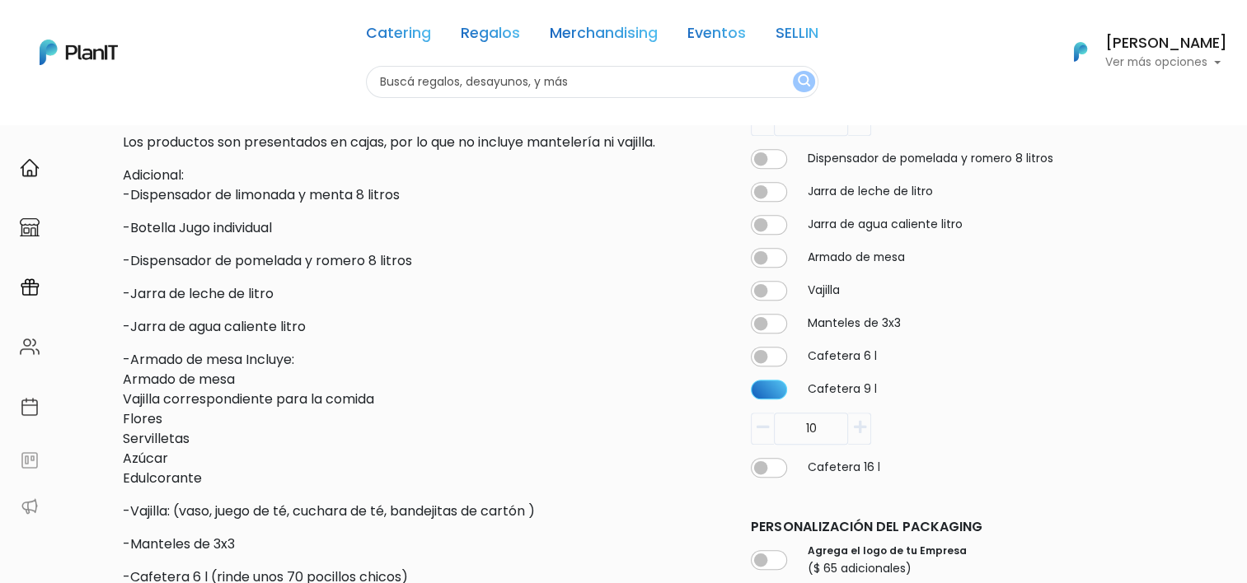
click at [756, 444] on button "button" at bounding box center [762, 428] width 23 height 32
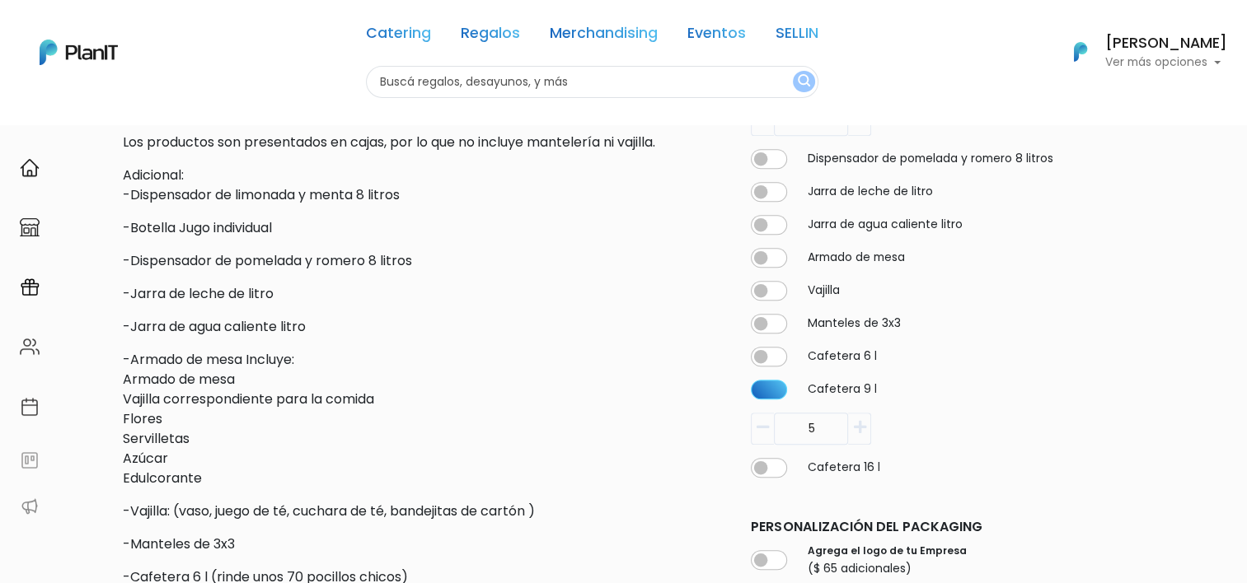
click at [756, 444] on button "button" at bounding box center [762, 428] width 23 height 32
type input "3"
click at [770, 399] on input "checkbox" at bounding box center [769, 389] width 36 height 20
checkbox input "false"
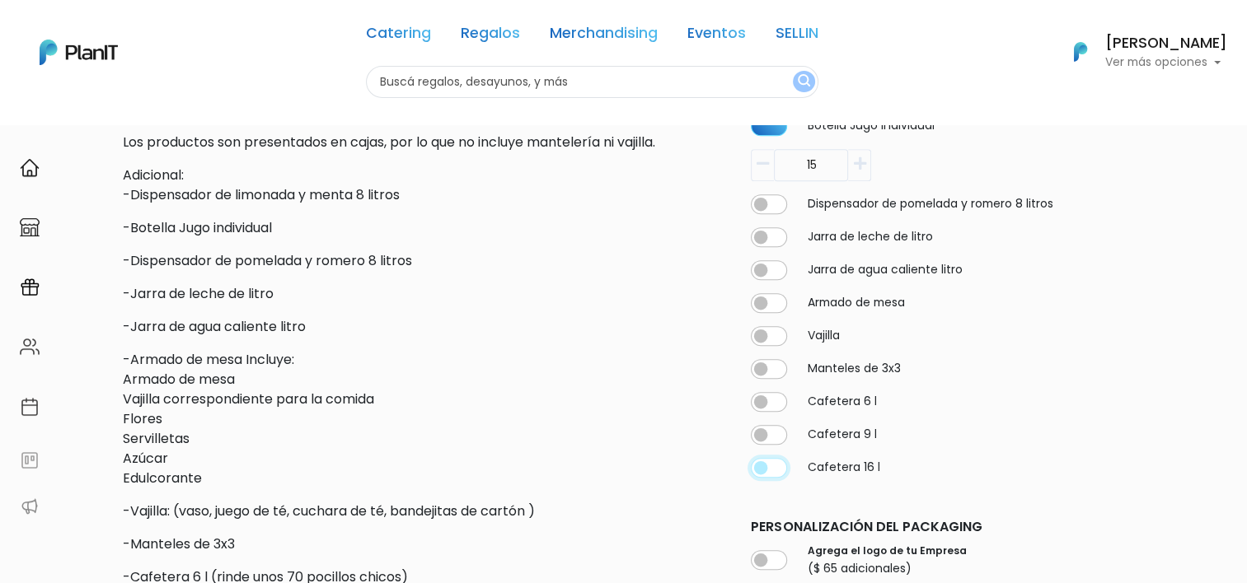
click at [768, 477] on input "checkbox" at bounding box center [769, 467] width 36 height 20
checkbox input "true"
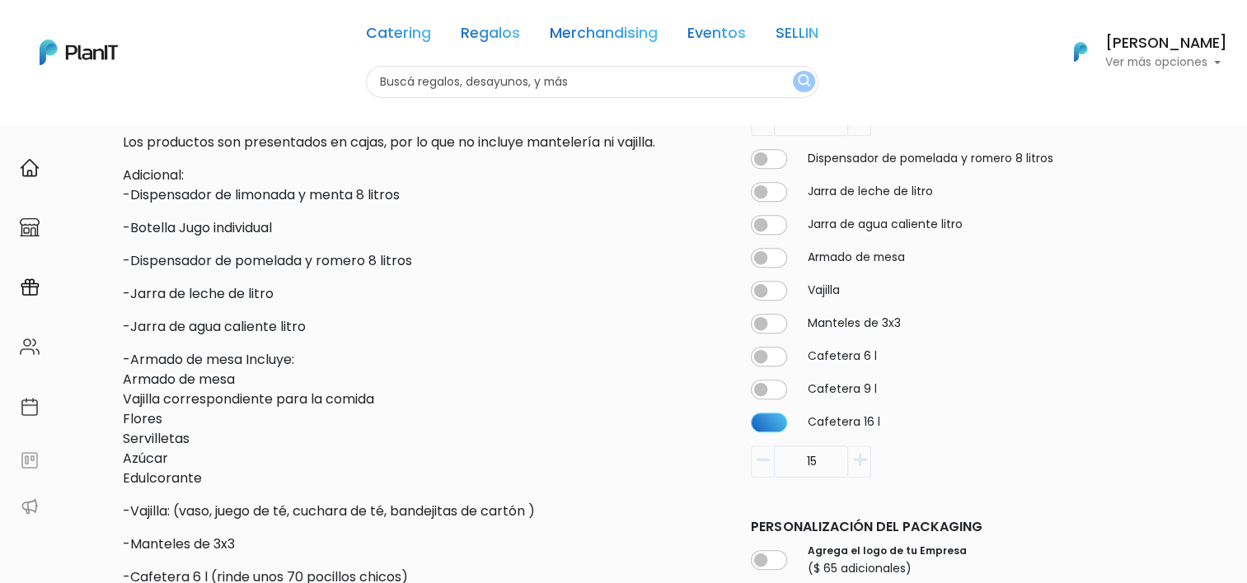
click at [766, 467] on icon "button" at bounding box center [762, 459] width 12 height 15
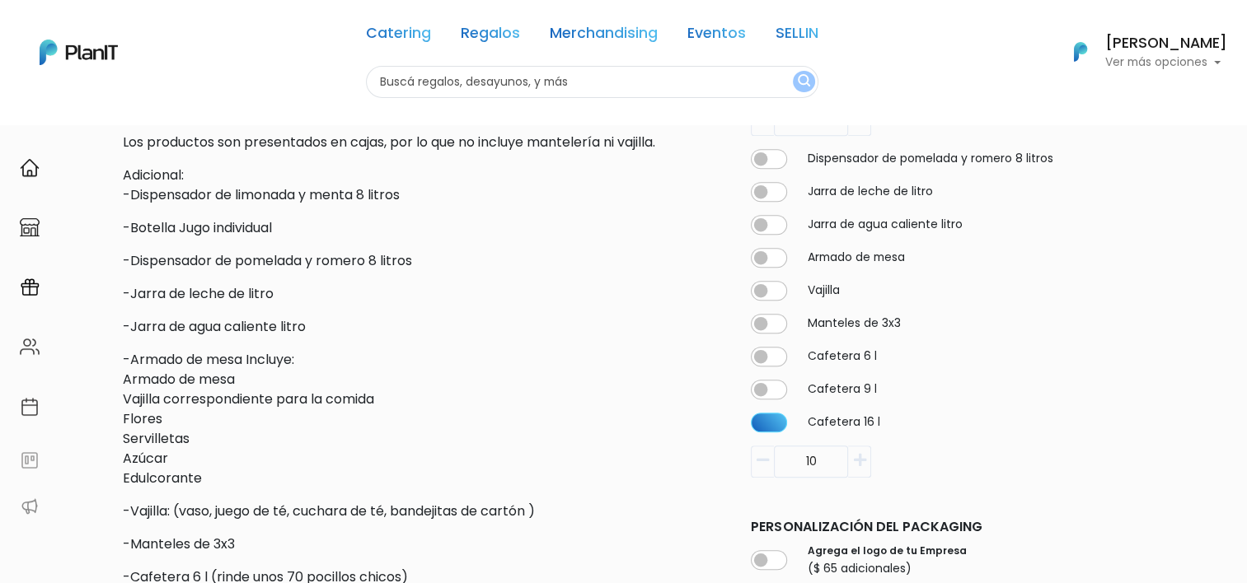
click at [766, 467] on icon "button" at bounding box center [762, 459] width 12 height 15
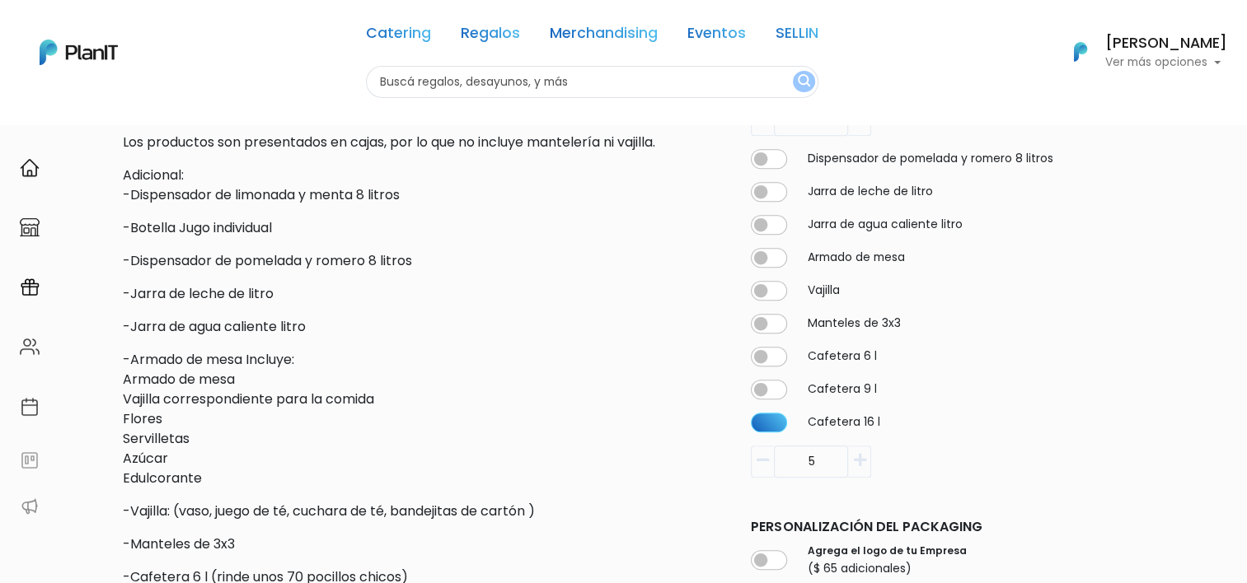
click at [766, 467] on icon "button" at bounding box center [762, 459] width 12 height 15
type input "1"
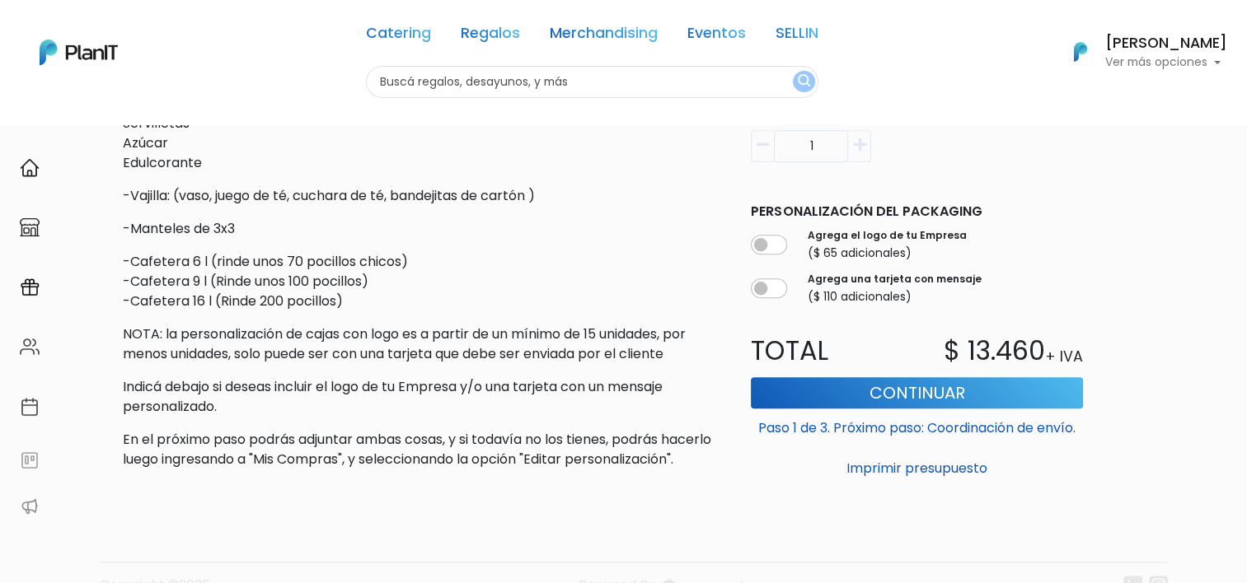
scroll to position [1095, 0]
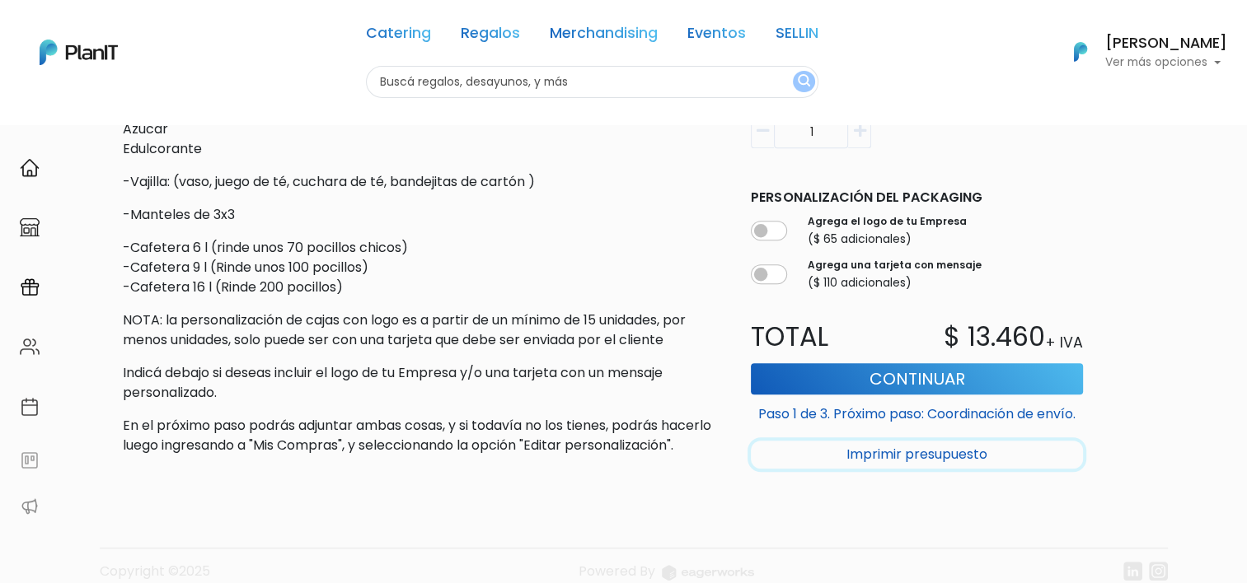
click at [893, 469] on button "Imprimir presupuesto" at bounding box center [917, 455] width 332 height 28
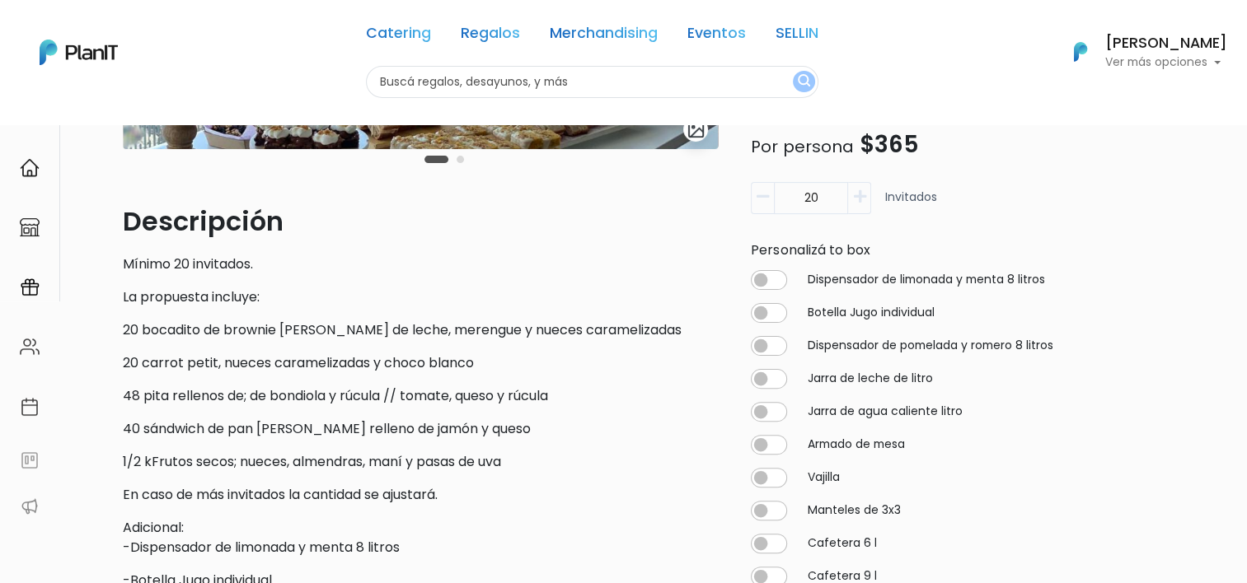
scroll to position [412, 0]
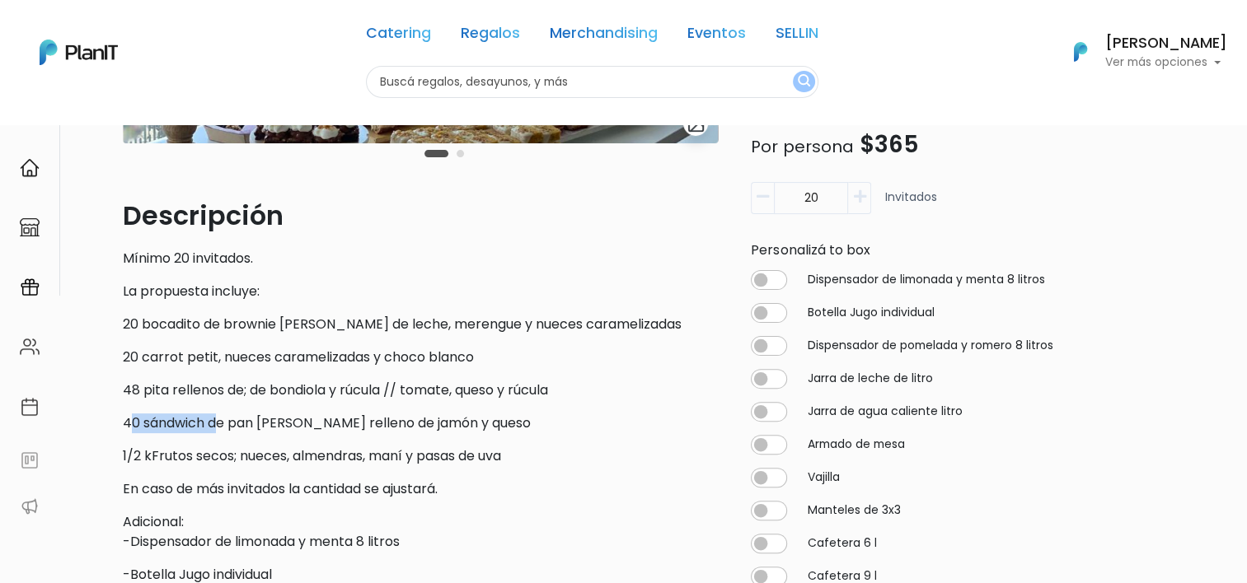
drag, startPoint x: 129, startPoint y: 422, endPoint x: 207, endPoint y: 442, distance: 80.7
click at [221, 428] on p "40 sándwich de pan [PERSON_NAME] relleno de jamón y queso" at bounding box center [420, 424] width 595 height 20
click at [171, 452] on p "1/2 kFrutos secos; nueces, almendras, maní y pasas de uva" at bounding box center [420, 457] width 595 height 20
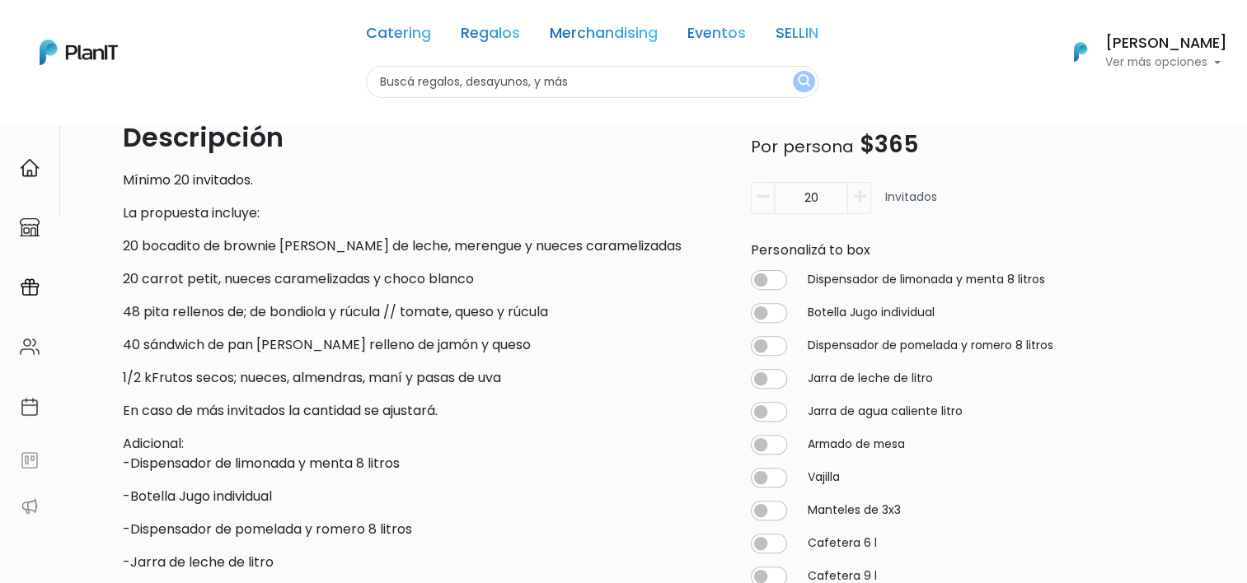
scroll to position [494, 0]
